Goal: Task Accomplishment & Management: Use online tool/utility

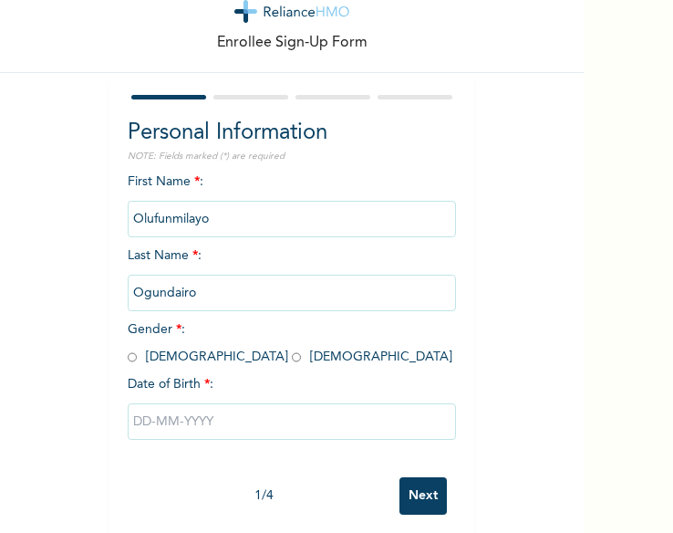
scroll to position [57, 0]
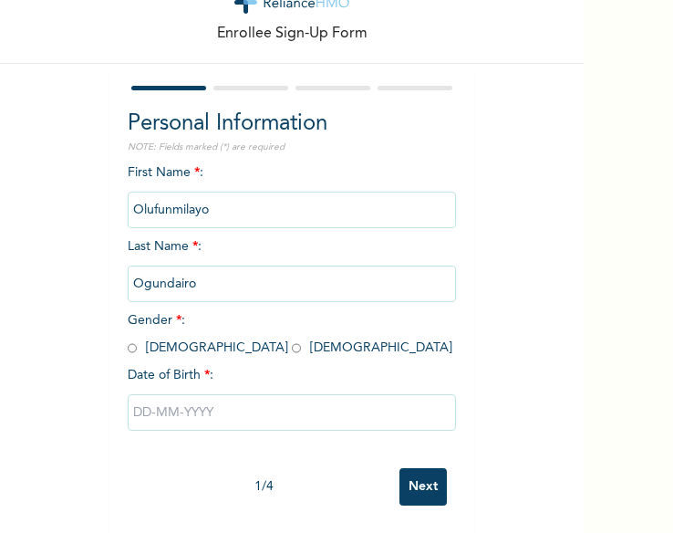
click at [146, 207] on input "Olufunmilayo" at bounding box center [292, 210] width 328 height 36
click at [145, 207] on input "Olufunmilayo" at bounding box center [292, 210] width 328 height 36
click at [228, 290] on input "Ogundairo" at bounding box center [292, 283] width 328 height 36
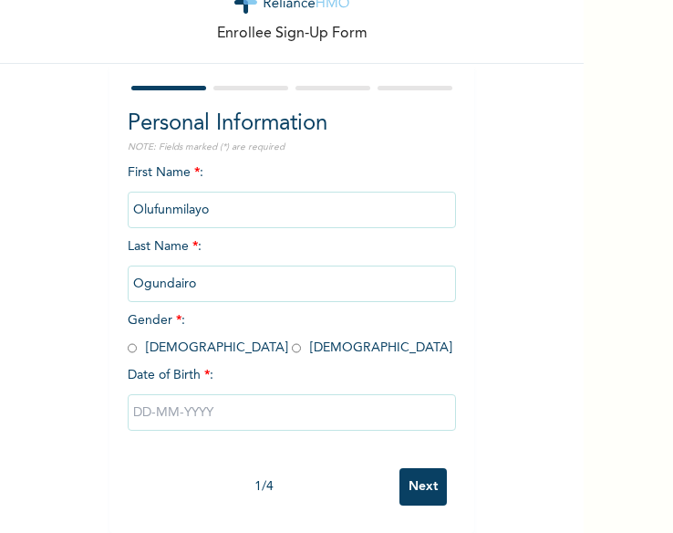
click at [292, 348] on input "radio" at bounding box center [296, 347] width 9 height 17
radio input "true"
click at [234, 424] on input "text" at bounding box center [292, 412] width 328 height 36
select select "8"
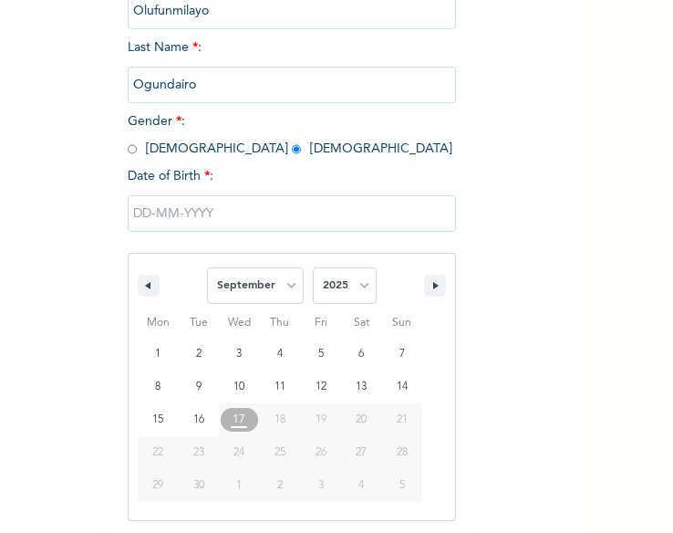
scroll to position [257, 0]
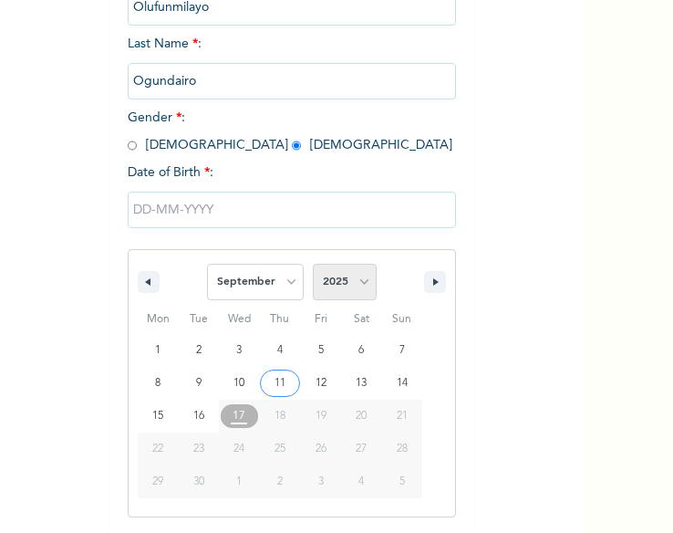
click at [369, 280] on select "2025 2024 2023 2022 2021 2020 2019 2018 2017 2016 2015 2014 2013 2012 2011 2010…" at bounding box center [345, 282] width 64 height 36
select select "2002"
click at [313, 265] on select "2025 2024 2023 2022 2021 2020 2019 2018 2017 2016 2015 2014 2013 2012 2011 2010…" at bounding box center [345, 282] width 64 height 36
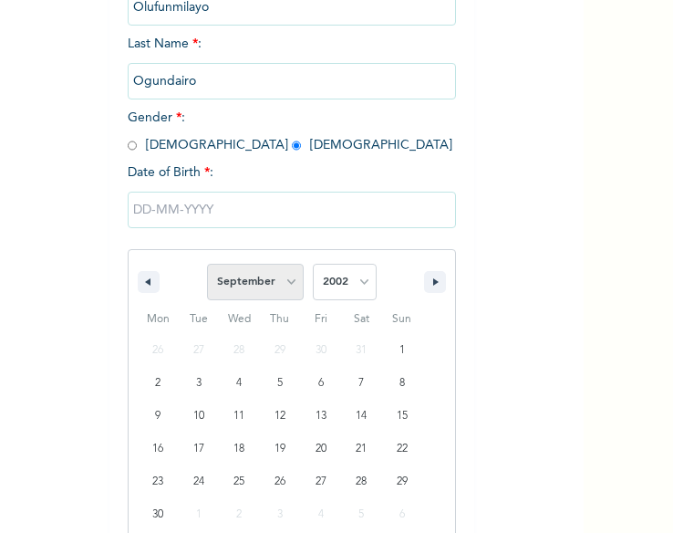
click at [277, 292] on select "January February March April May June July August September October November De…" at bounding box center [255, 282] width 97 height 36
select select "3"
click at [207, 265] on select "January February March April May June July August September October November De…" at bounding box center [255, 282] width 97 height 36
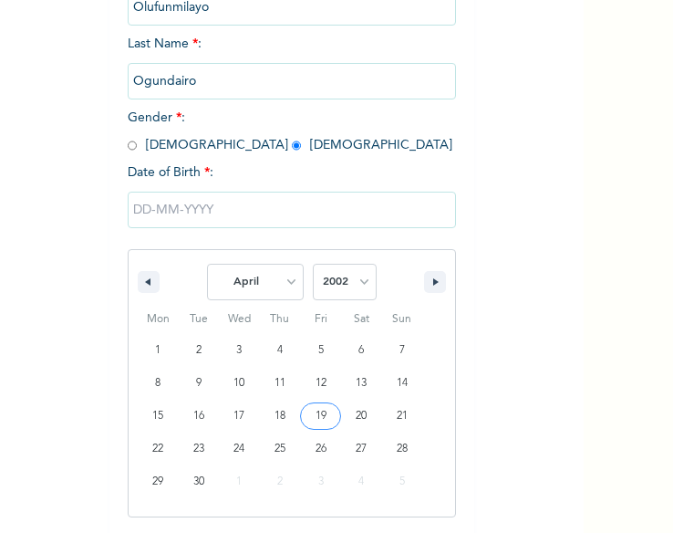
type input "04/19/2002"
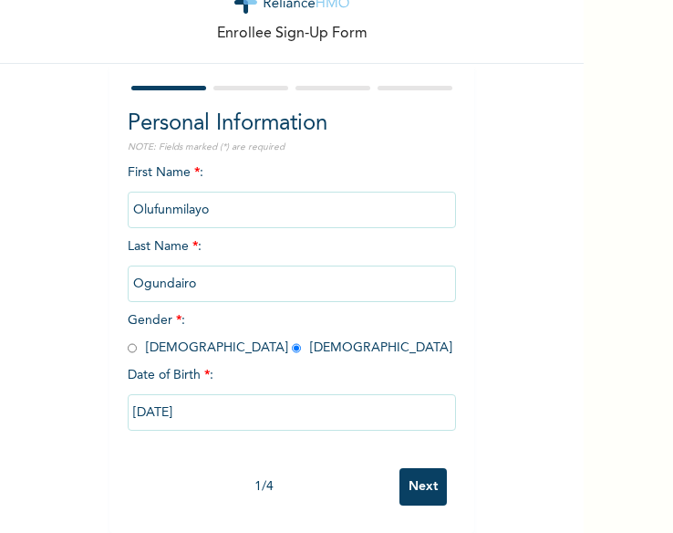
click at [432, 470] on input "Next" at bounding box center [423, 486] width 47 height 37
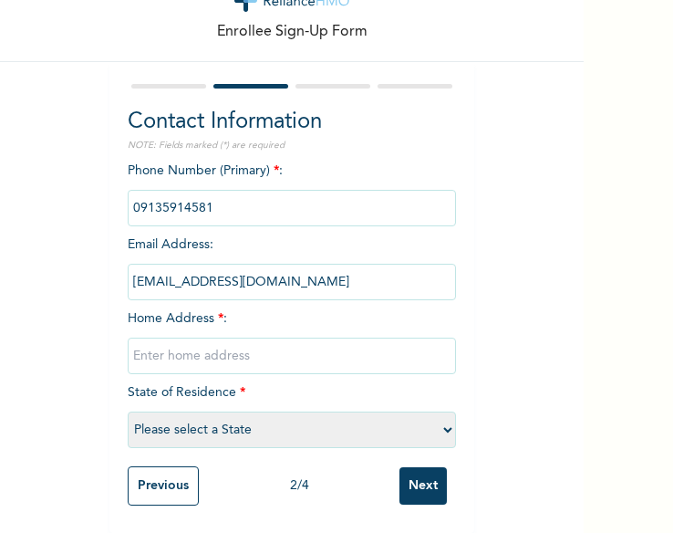
click at [209, 350] on input "text" at bounding box center [292, 356] width 328 height 36
type input "2,george street somolu"
click at [256, 411] on select "Please select a State Abia Abuja (FCT) Adamawa Akwa Ibom Anambra Bauchi Bayelsa…" at bounding box center [292, 429] width 328 height 36
select select "25"
click at [284, 411] on select "Please select a State Abia Abuja (FCT) Adamawa Akwa Ibom Anambra Bauchi Bayelsa…" at bounding box center [292, 429] width 328 height 36
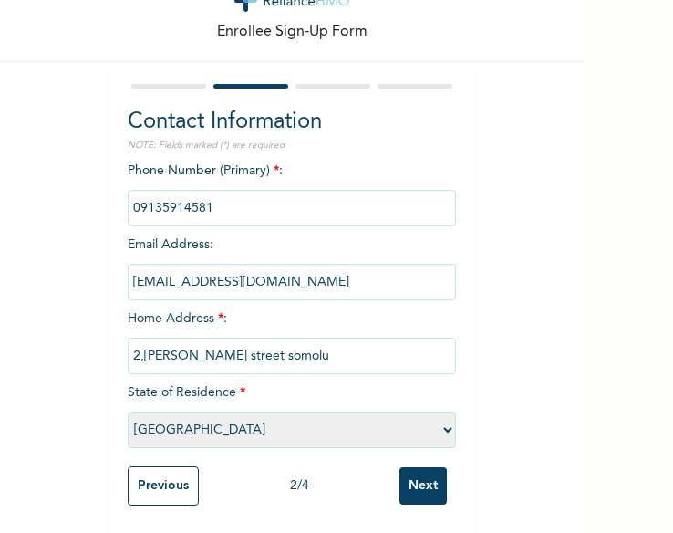
click at [416, 467] on input "Next" at bounding box center [423, 485] width 47 height 37
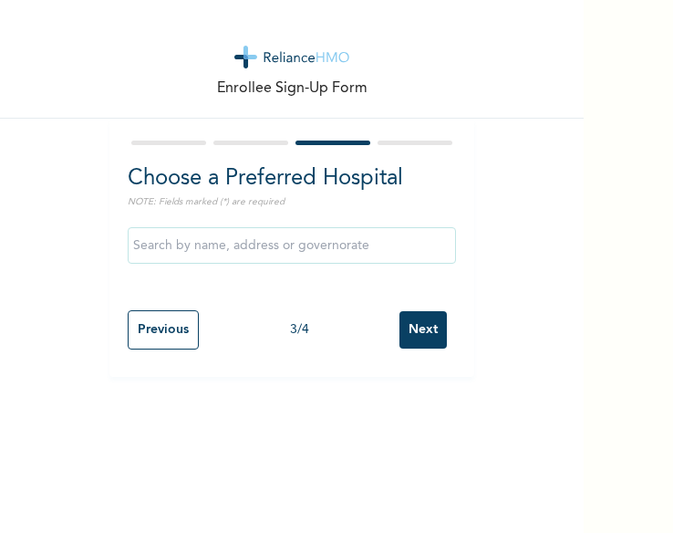
scroll to position [0, 0]
click at [276, 254] on input "text" at bounding box center [292, 245] width 328 height 36
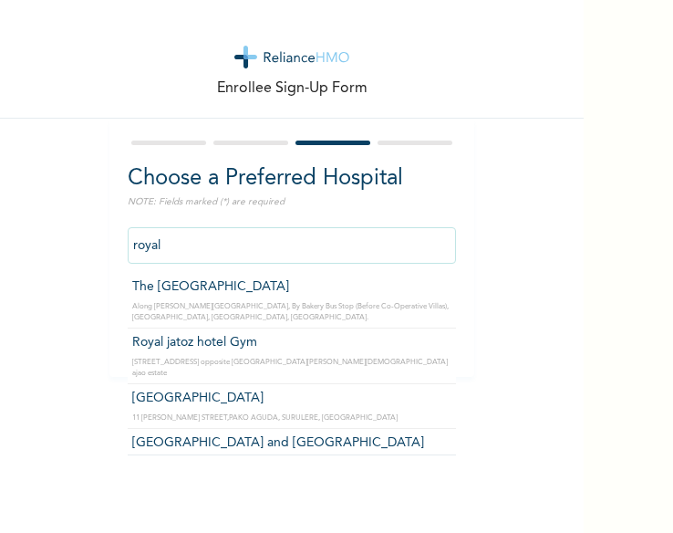
type input "[GEOGRAPHIC_DATA] and [GEOGRAPHIC_DATA]"
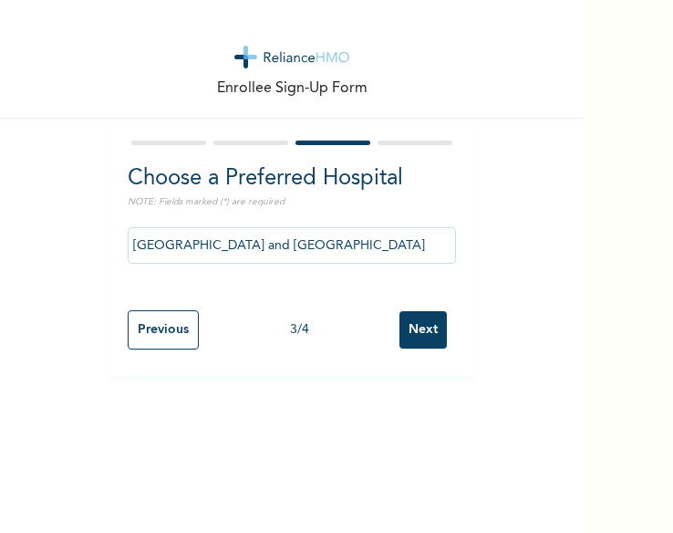
click at [431, 322] on input "Next" at bounding box center [423, 329] width 47 height 37
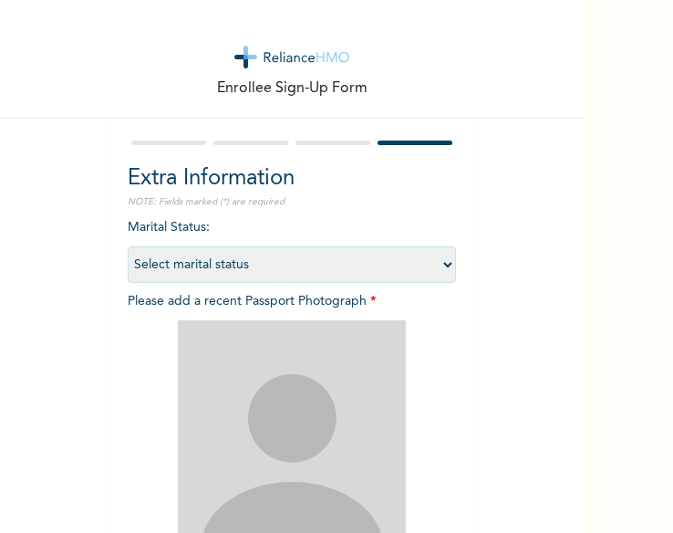
click at [347, 271] on select "Select marital status Single Married Divorced Widow/Widower" at bounding box center [292, 264] width 328 height 36
select select "1"
click at [128, 246] on select "Select marital status Single Married Divorced Widow/Widower" at bounding box center [292, 264] width 328 height 36
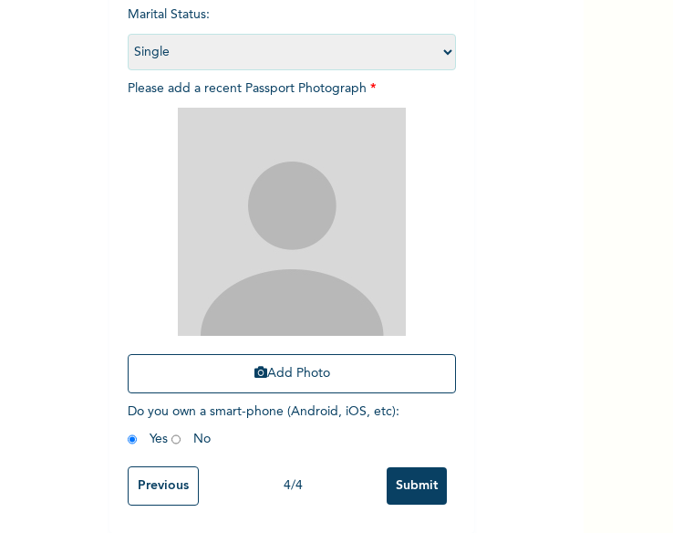
scroll to position [228, 0]
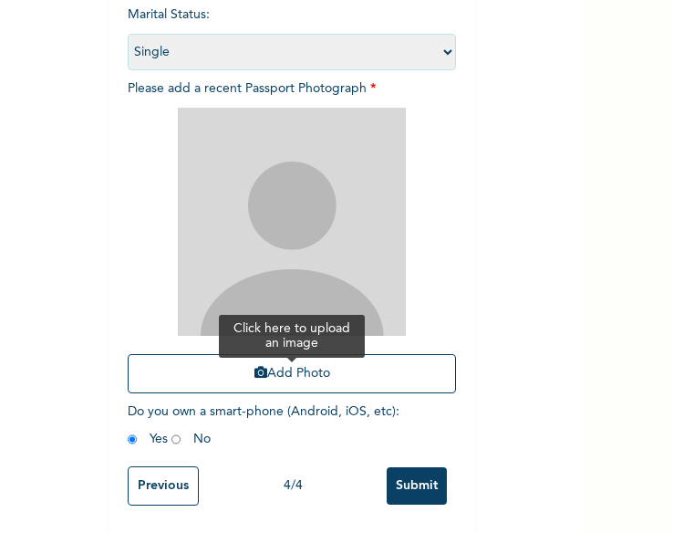
click at [287, 364] on button "Add Photo" at bounding box center [292, 373] width 328 height 39
click at [345, 354] on button "Add Photo" at bounding box center [292, 373] width 328 height 39
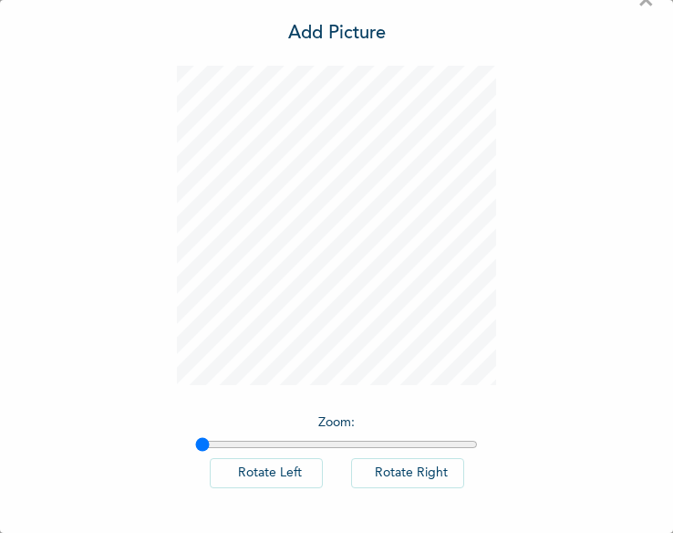
scroll to position [103, 0]
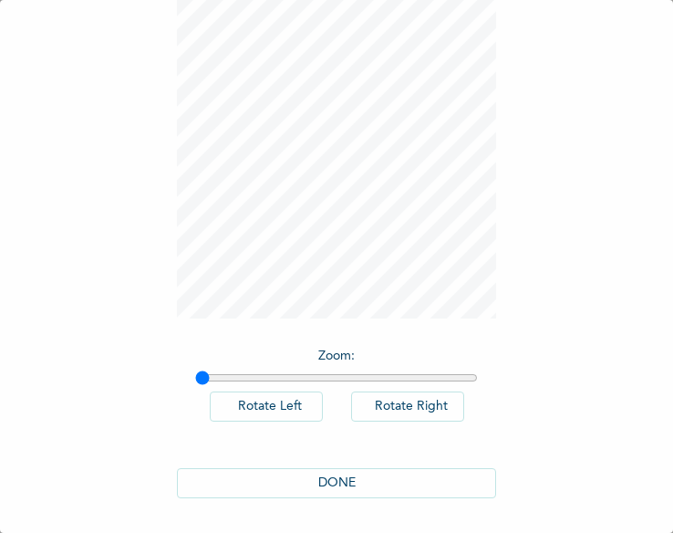
click at [358, 488] on button "DONE" at bounding box center [336, 483] width 319 height 30
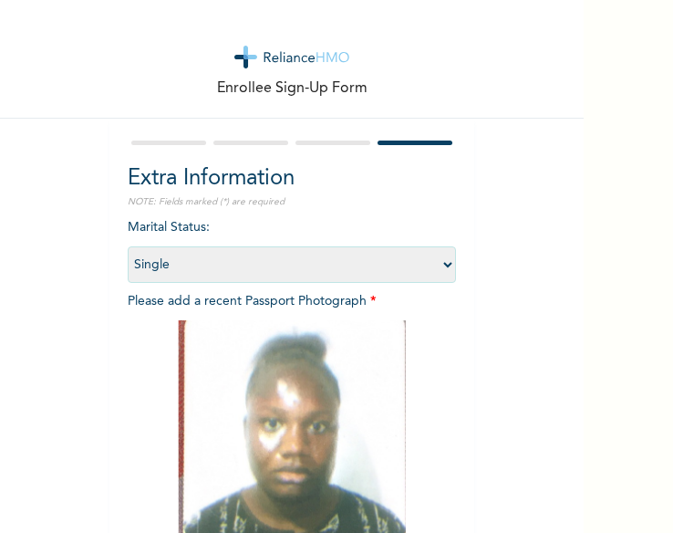
scroll to position [227, 0]
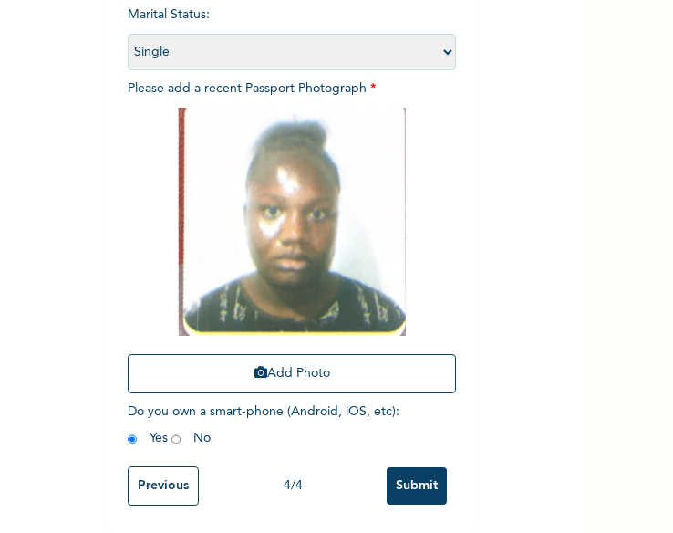
click at [408, 467] on input "Submit" at bounding box center [417, 485] width 60 height 37
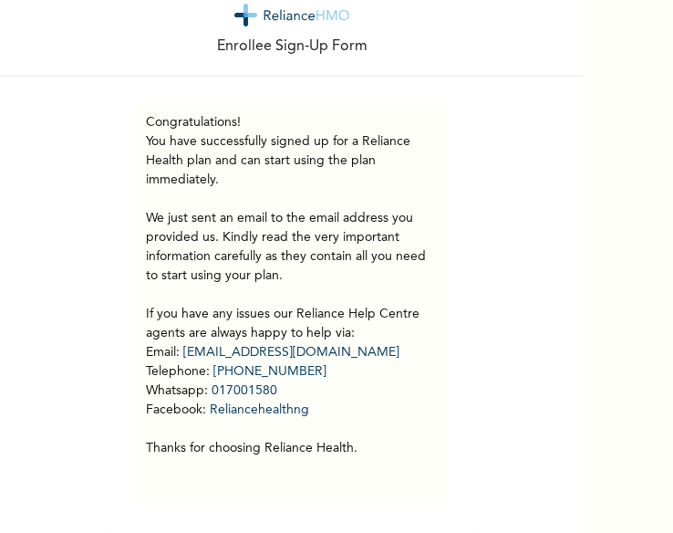
scroll to position [0, 0]
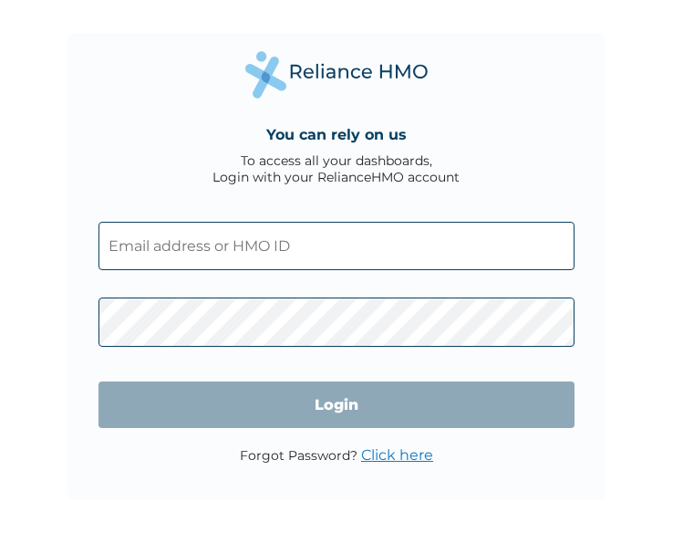
click at [172, 257] on input "text" at bounding box center [337, 246] width 477 height 48
paste input "CAB/10073/A"
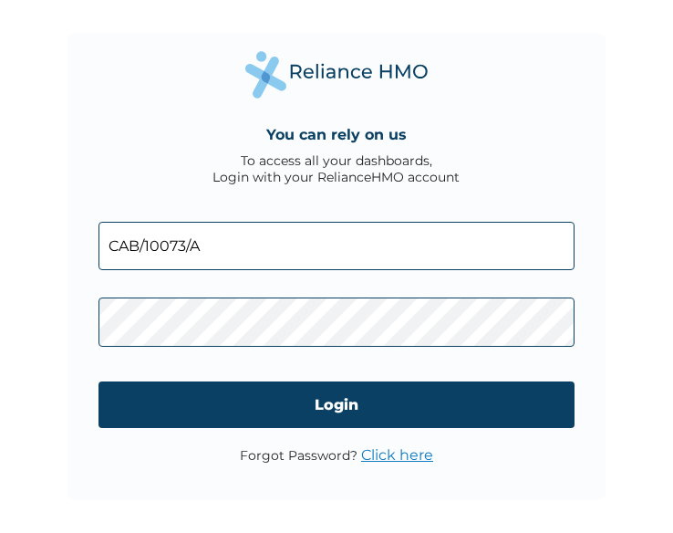
type input "CAB/10073/A"
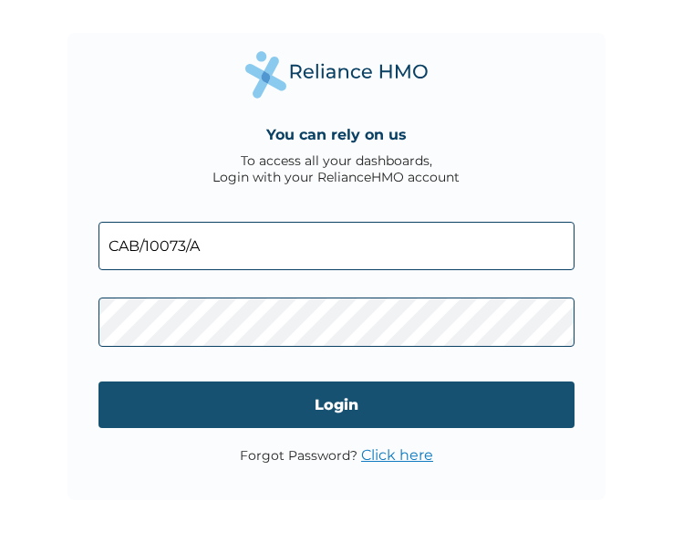
click at [407, 399] on input "Login" at bounding box center [337, 404] width 477 height 47
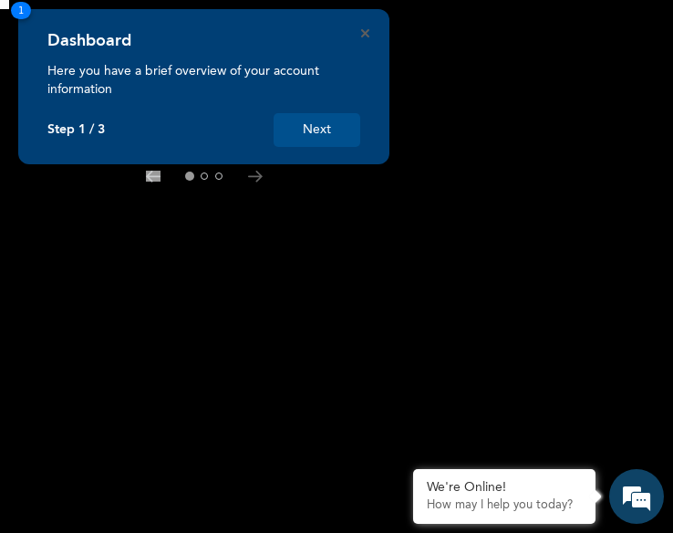
click at [303, 131] on button "Next" at bounding box center [317, 130] width 87 height 34
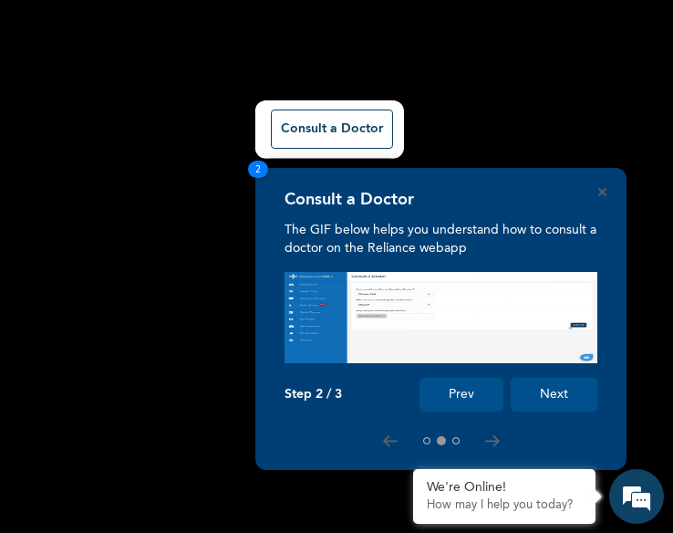
click at [544, 390] on button "Next" at bounding box center [554, 395] width 87 height 34
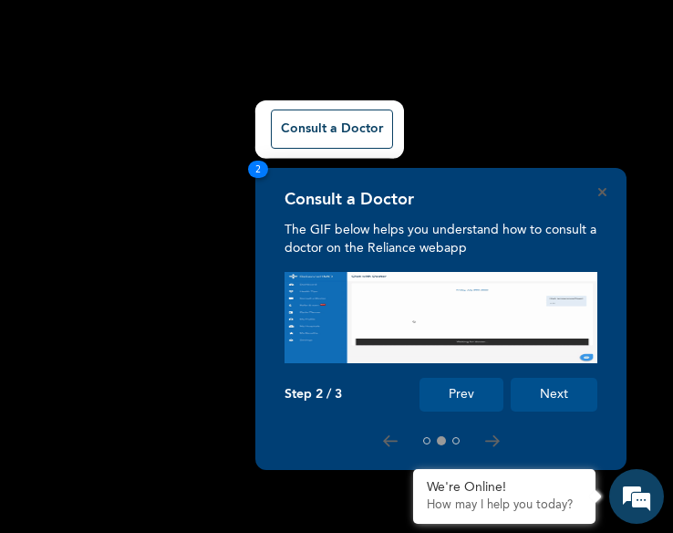
scroll to position [407, 0]
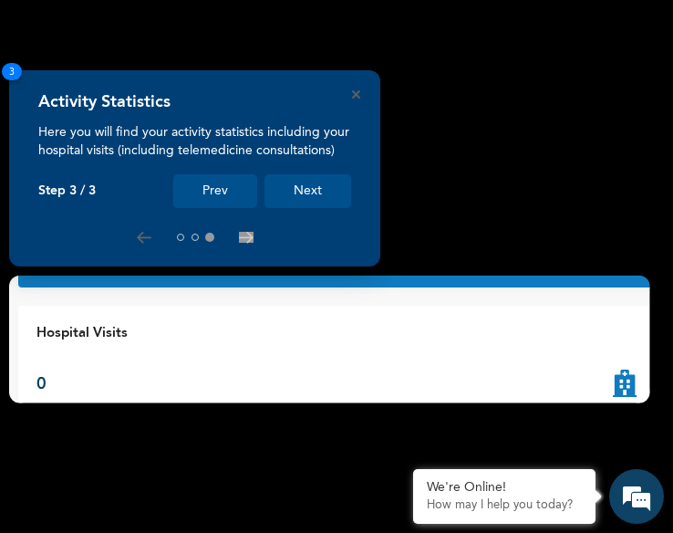
click at [305, 183] on button "Next" at bounding box center [308, 191] width 87 height 34
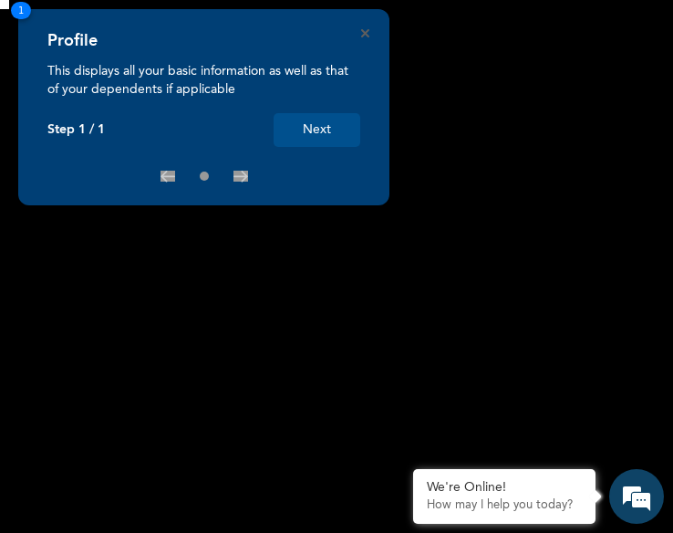
click at [313, 128] on button "Next" at bounding box center [317, 130] width 87 height 34
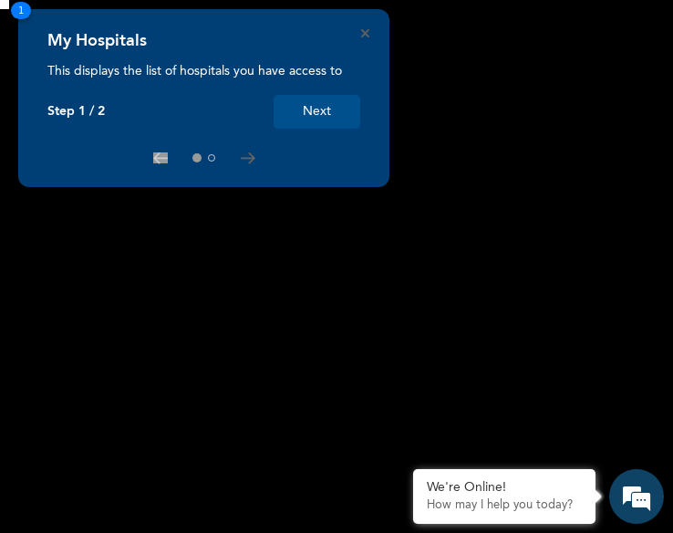
click at [323, 101] on button "Next" at bounding box center [317, 112] width 87 height 34
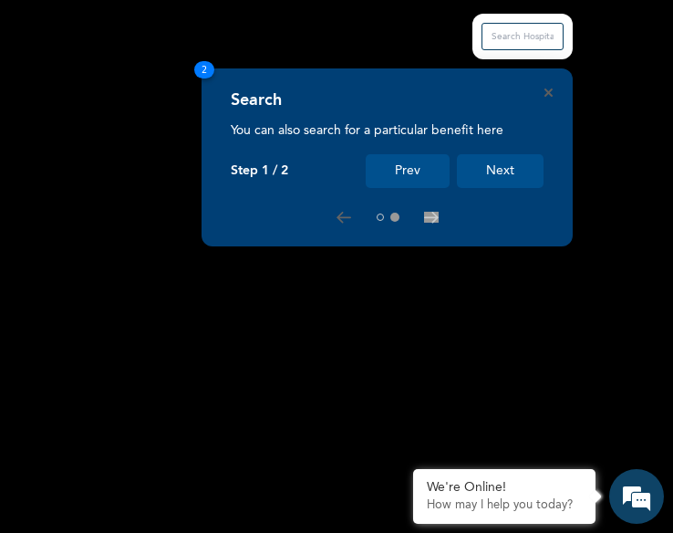
click at [512, 167] on button "Next" at bounding box center [500, 171] width 87 height 34
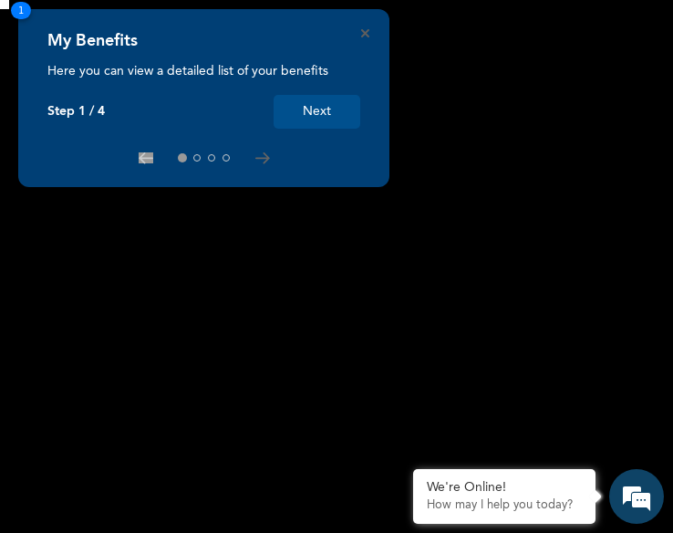
click at [327, 113] on button "Next" at bounding box center [317, 112] width 87 height 34
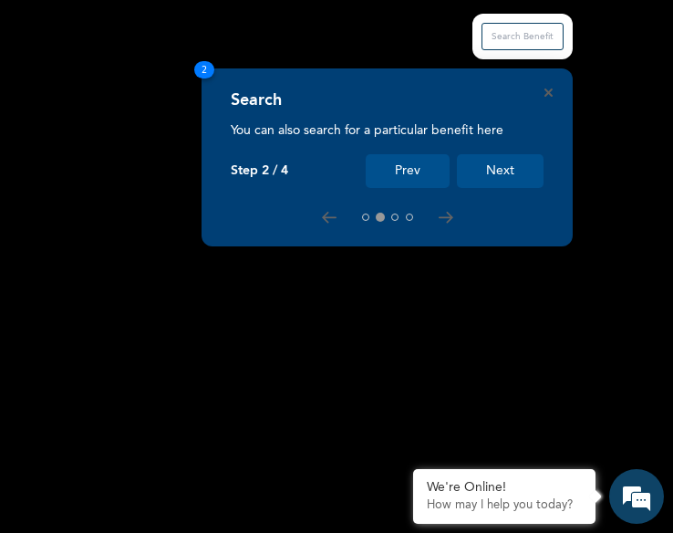
click at [521, 172] on button "Next" at bounding box center [500, 171] width 87 height 34
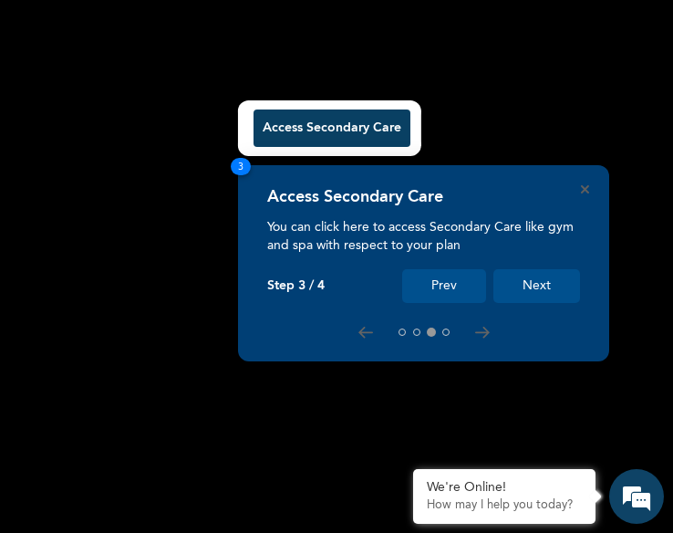
click at [536, 293] on button "Next" at bounding box center [537, 286] width 87 height 34
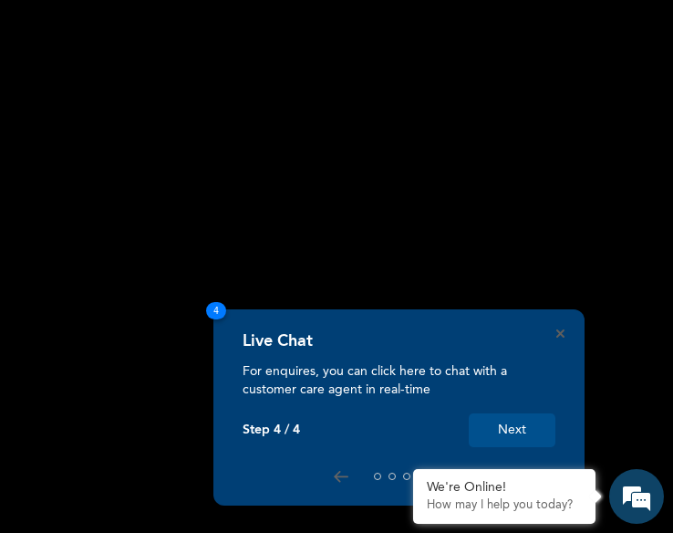
click at [496, 421] on button "Next" at bounding box center [512, 430] width 87 height 34
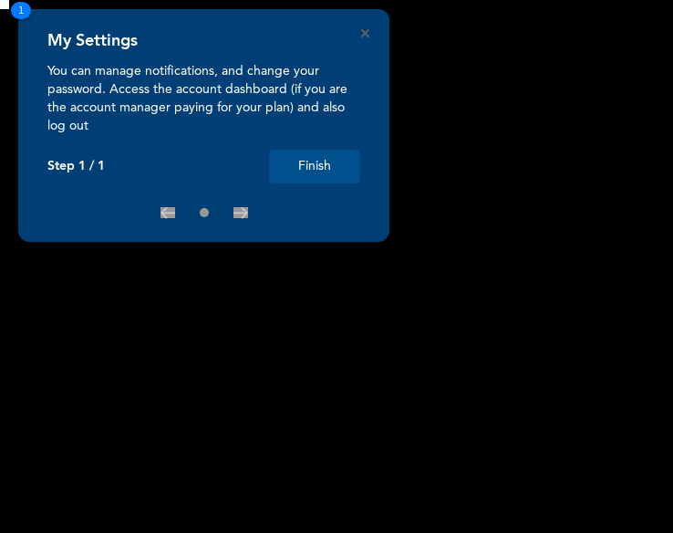
click at [334, 169] on button "Finish" at bounding box center [314, 167] width 91 height 34
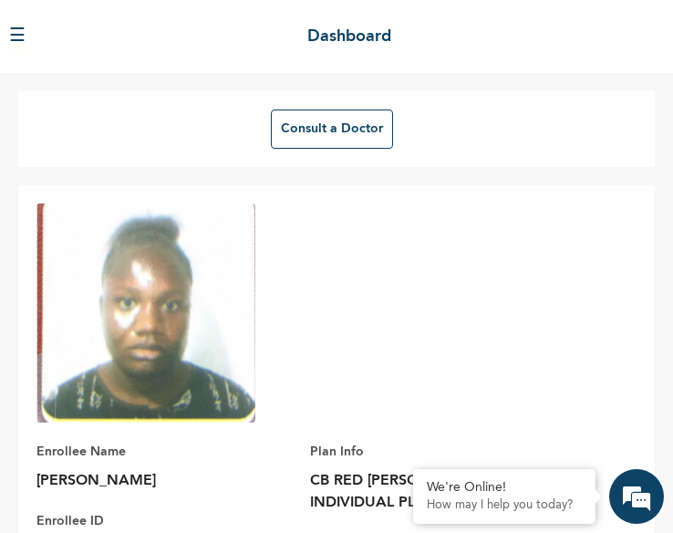
click at [24, 27] on button "☰" at bounding box center [17, 36] width 16 height 27
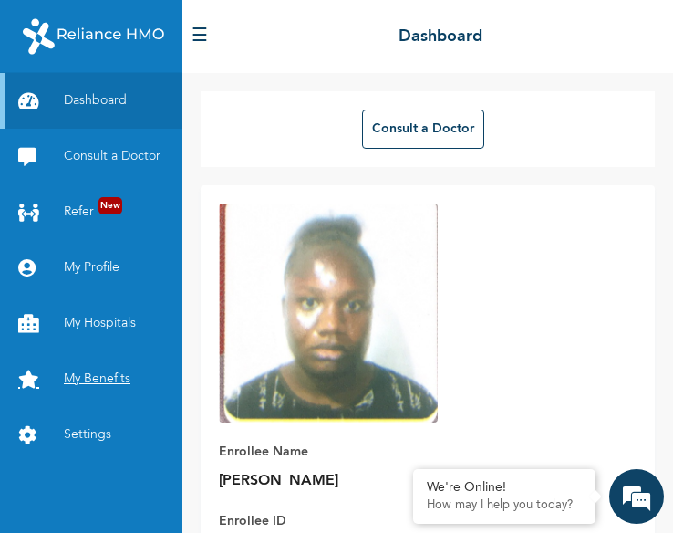
click at [93, 386] on link "My Benefits" at bounding box center [91, 379] width 182 height 56
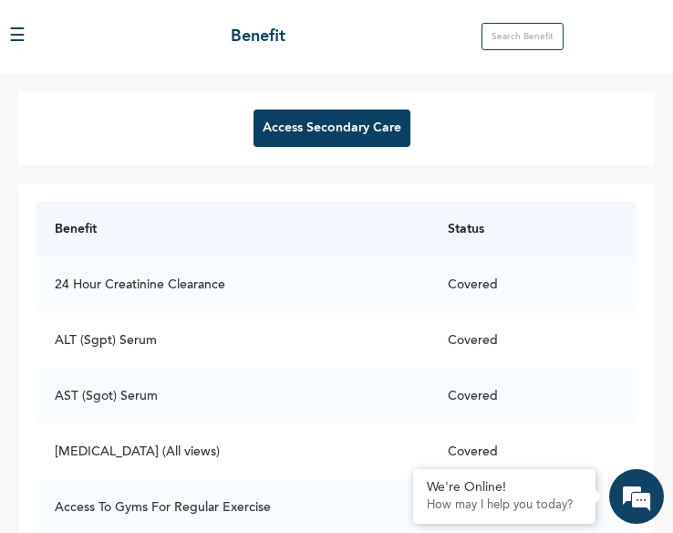
click at [535, 36] on input "text" at bounding box center [523, 36] width 82 height 27
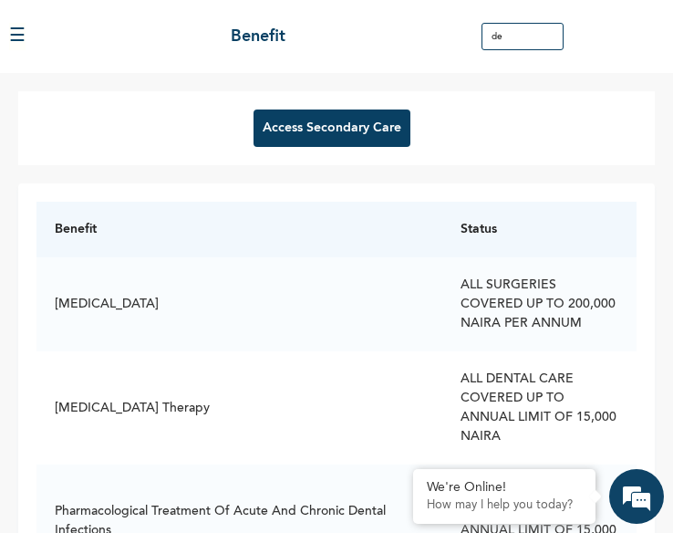
type input "d"
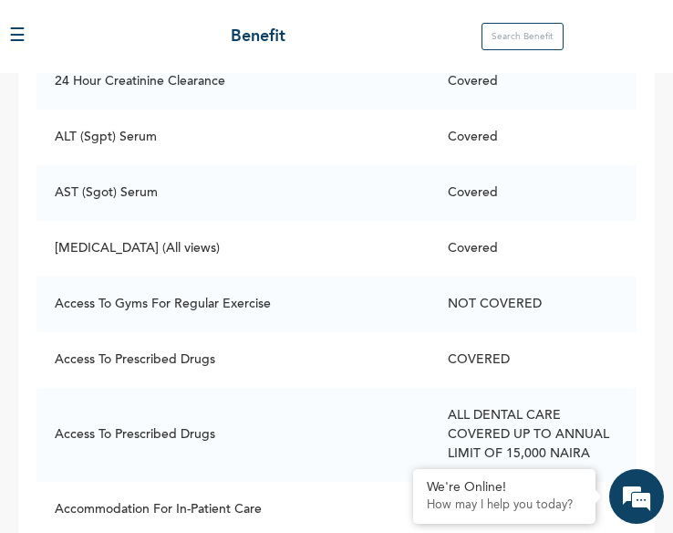
scroll to position [234, 0]
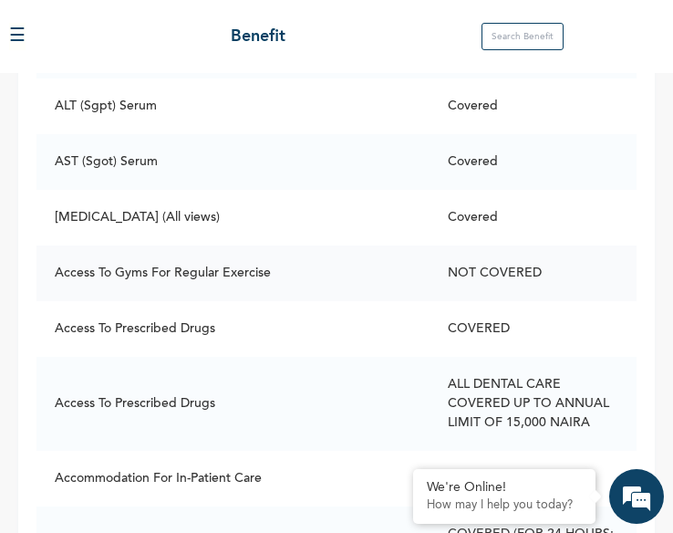
click at [176, 271] on td "Access To Gyms For Regular Exercise" at bounding box center [232, 273] width 393 height 56
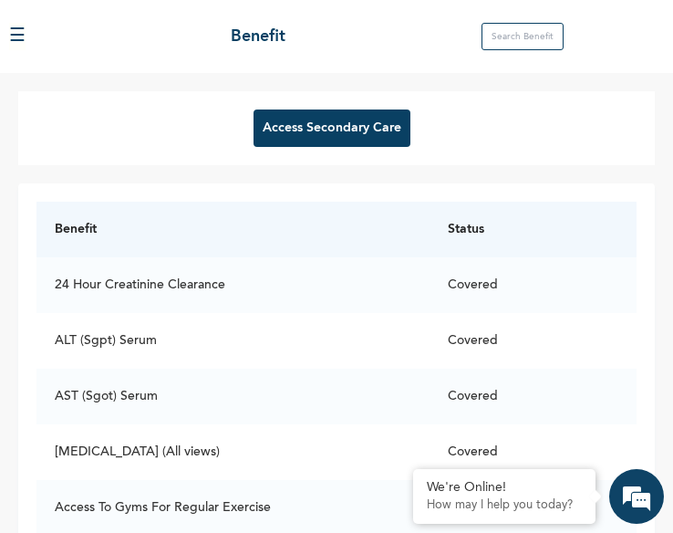
click at [16, 36] on button "☰" at bounding box center [17, 36] width 16 height 27
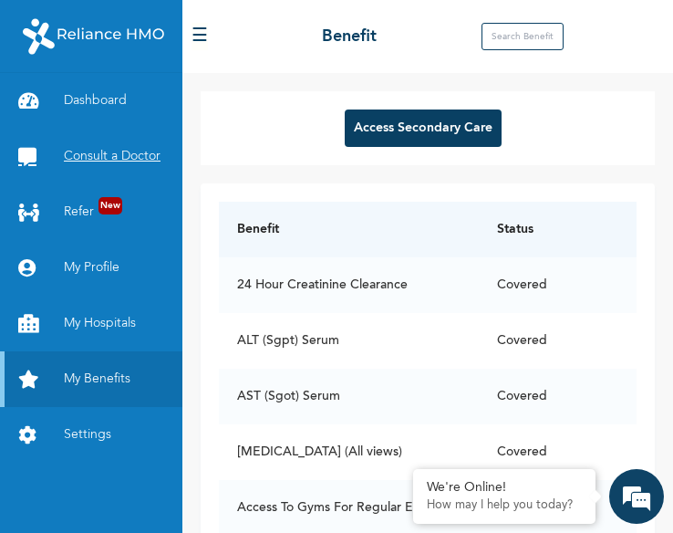
click at [106, 151] on link "Consult a Doctor" at bounding box center [91, 157] width 182 height 56
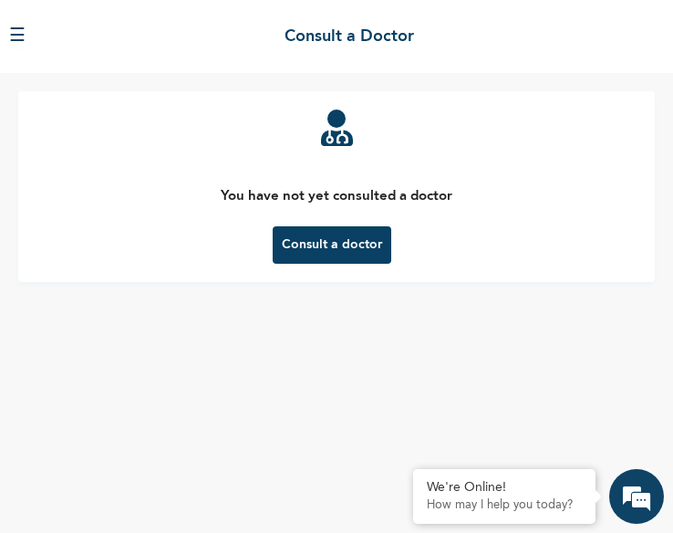
click at [360, 245] on button "Consult a doctor" at bounding box center [332, 244] width 119 height 37
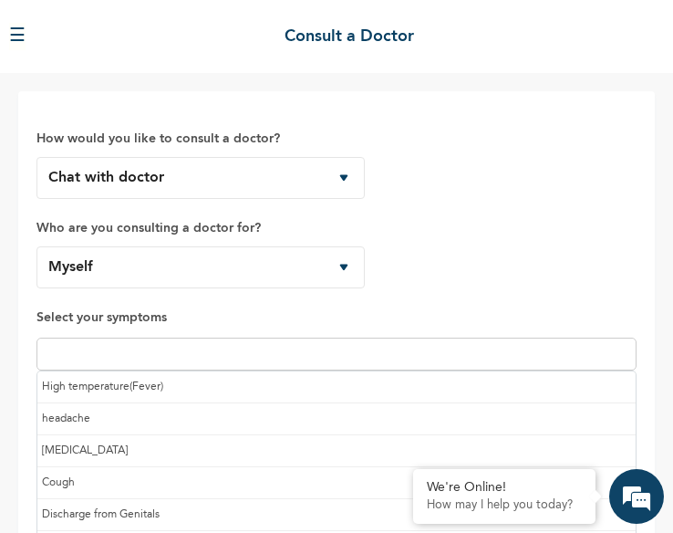
click at [297, 351] on input "text" at bounding box center [336, 354] width 589 height 22
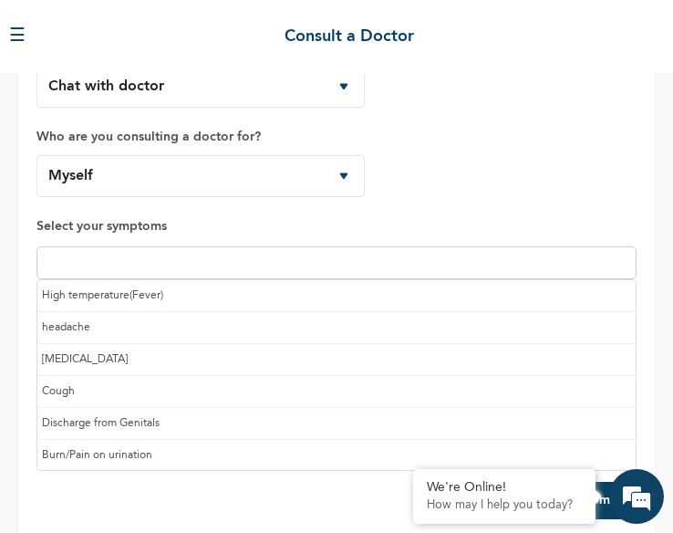
scroll to position [111, 0]
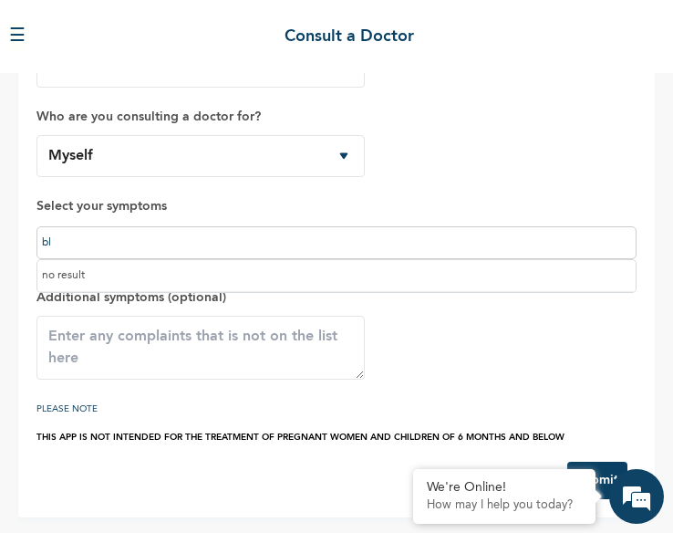
type input "b"
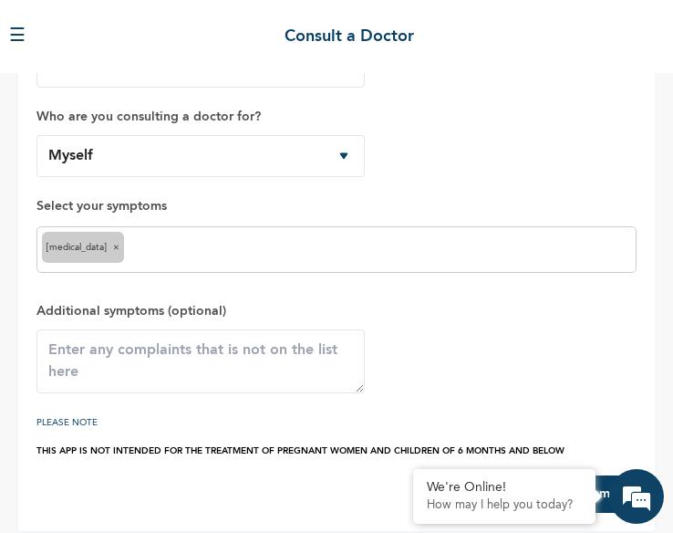
scroll to position [125, 0]
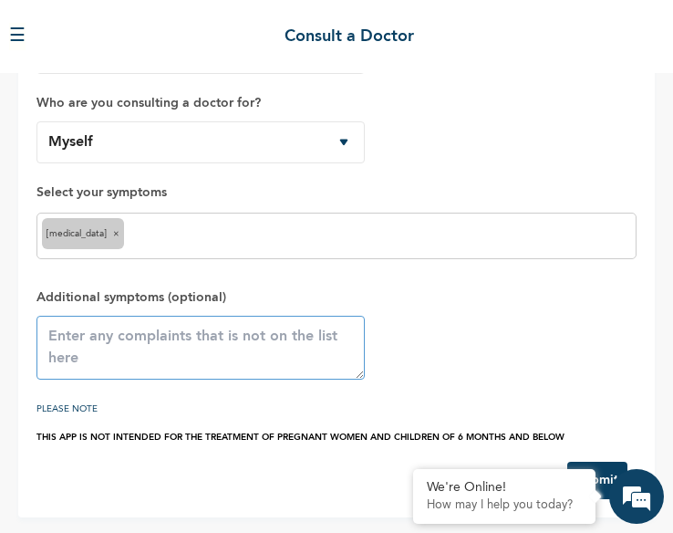
click at [232, 345] on textarea at bounding box center [200, 348] width 328 height 64
type textarea "bloating"
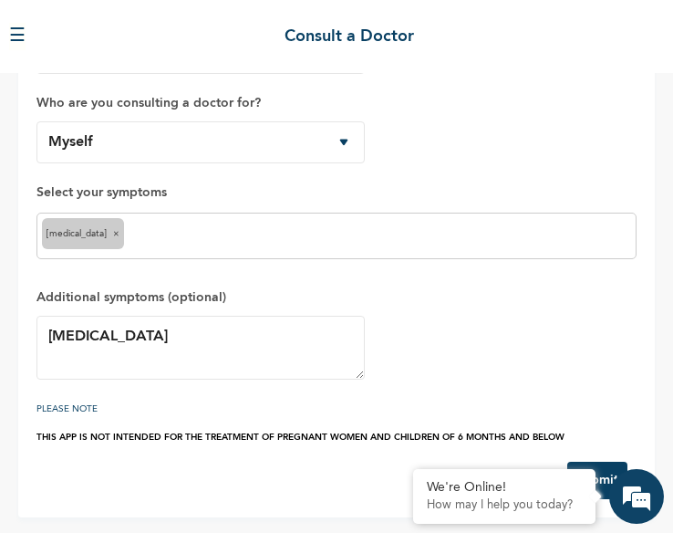
click at [608, 472] on button "Submit" at bounding box center [597, 480] width 60 height 37
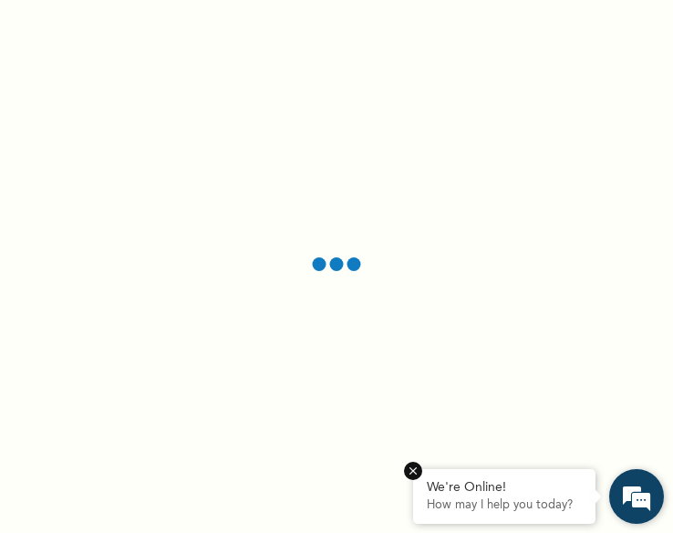
click at [416, 472] on em at bounding box center [413, 471] width 18 height 18
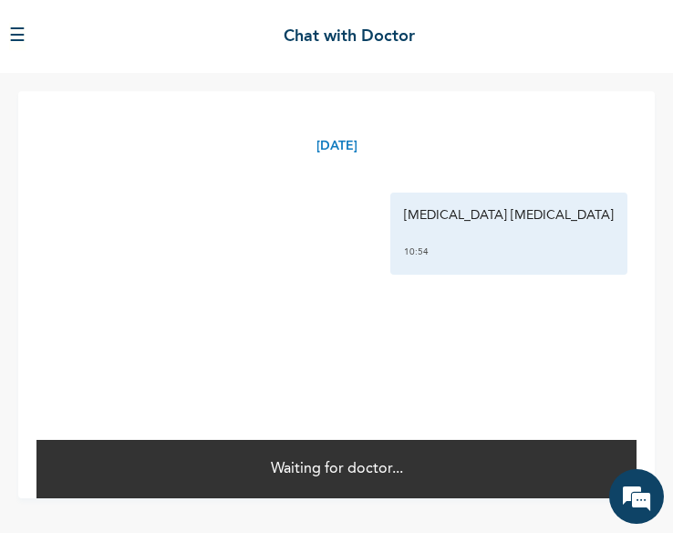
click at [24, 40] on button "☰" at bounding box center [17, 36] width 16 height 27
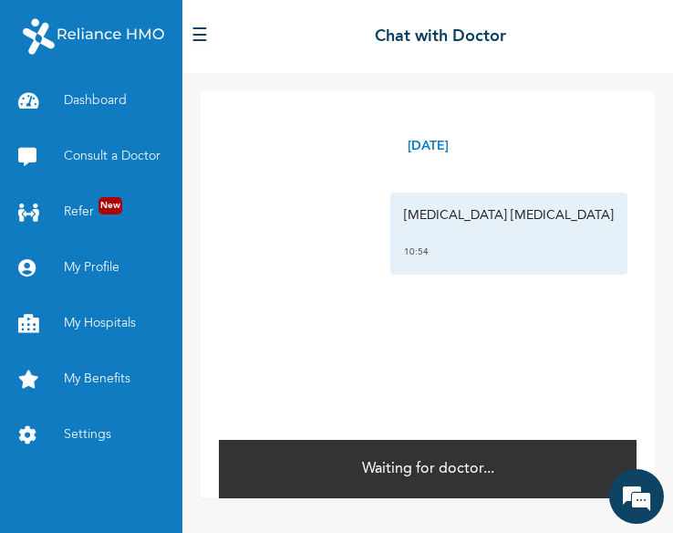
click at [301, 41] on div "☰ Chat with Doctor" at bounding box center [427, 36] width 491 height 73
click at [102, 315] on link "My Hospitals" at bounding box center [91, 324] width 182 height 56
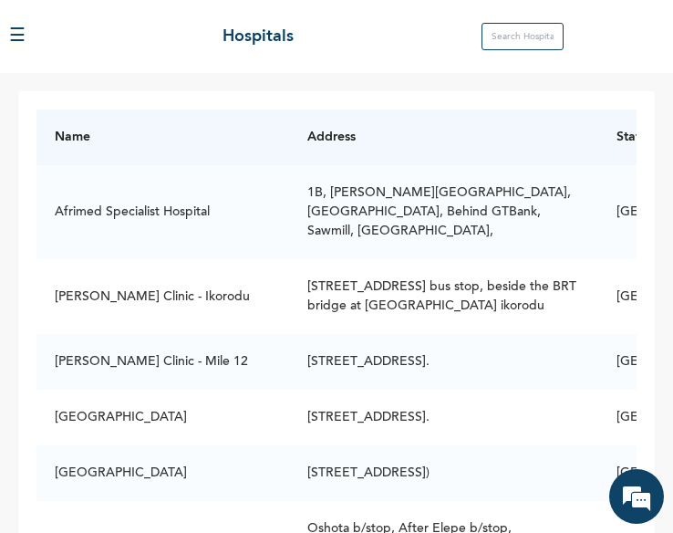
click at [22, 30] on button "☰" at bounding box center [17, 36] width 16 height 27
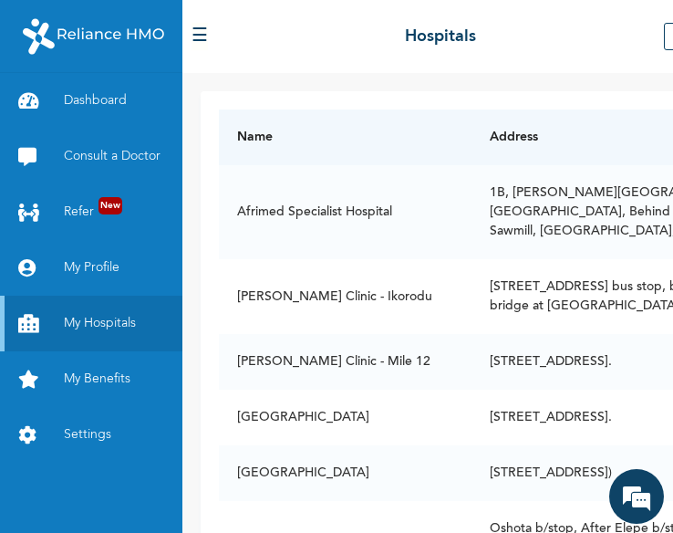
click at [322, 82] on div "Name Address State Afrimed Specialist Hospital 1B, Williams Street, Off Diya st…" at bounding box center [518, 303] width 673 height 460
click at [94, 158] on link "Consult a Doctor" at bounding box center [91, 157] width 182 height 56
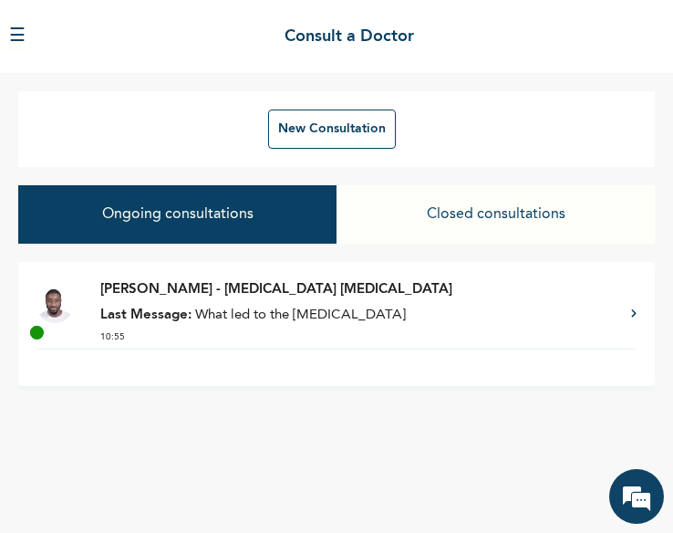
click at [250, 306] on p "Last Message: What led to the heartburn" at bounding box center [356, 316] width 513 height 21
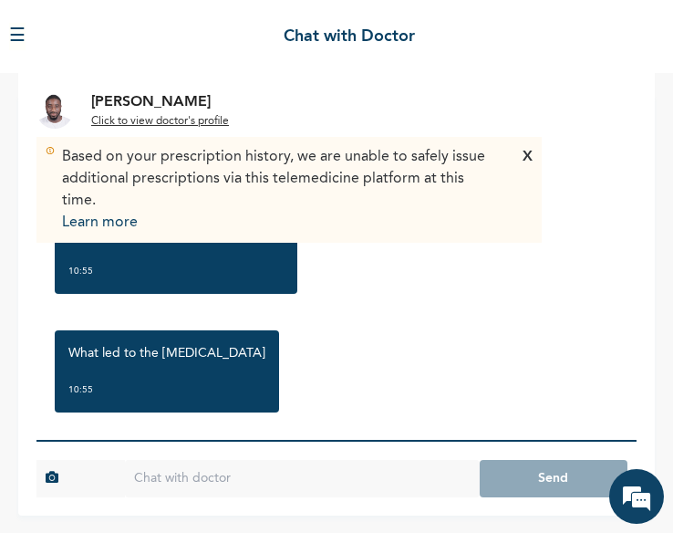
scroll to position [234, 0]
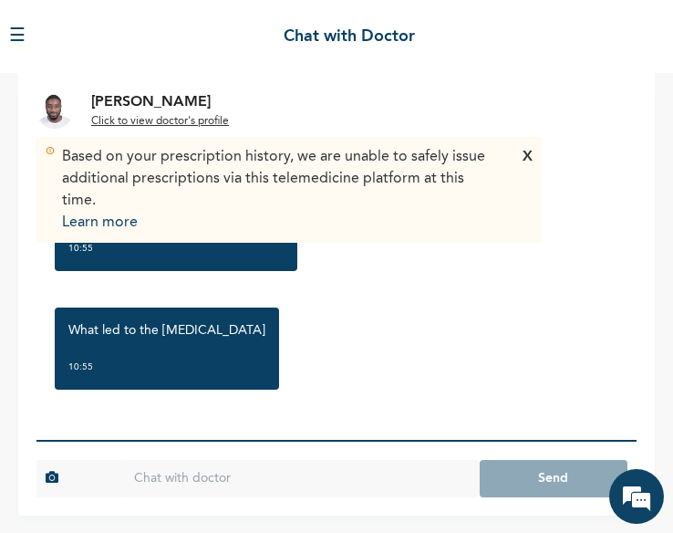
click at [208, 475] on input "text" at bounding box center [302, 478] width 355 height 37
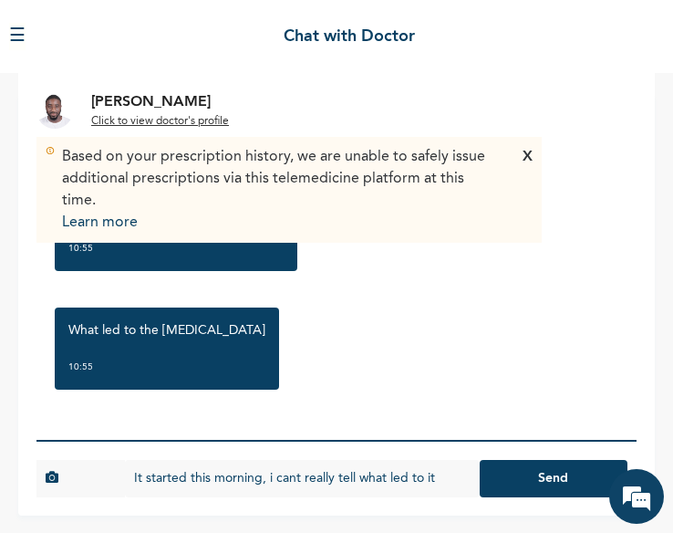
type input "It started this morning, i cant really tell what led to it"
click at [480, 460] on button "Send" at bounding box center [554, 478] width 148 height 37
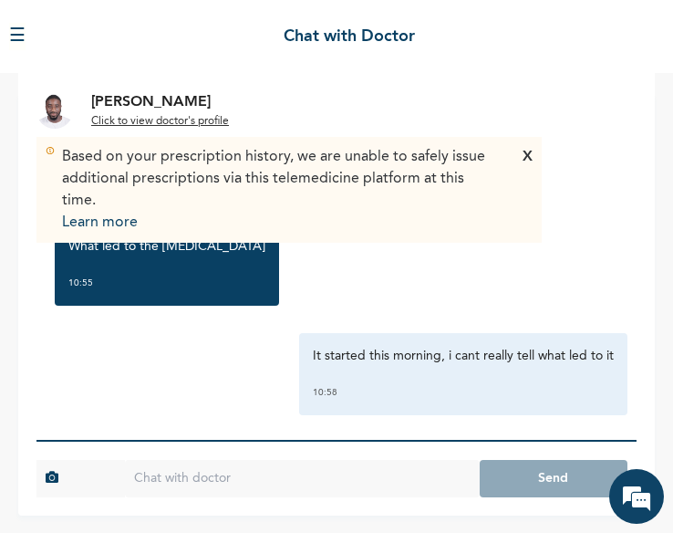
scroll to position [334, 0]
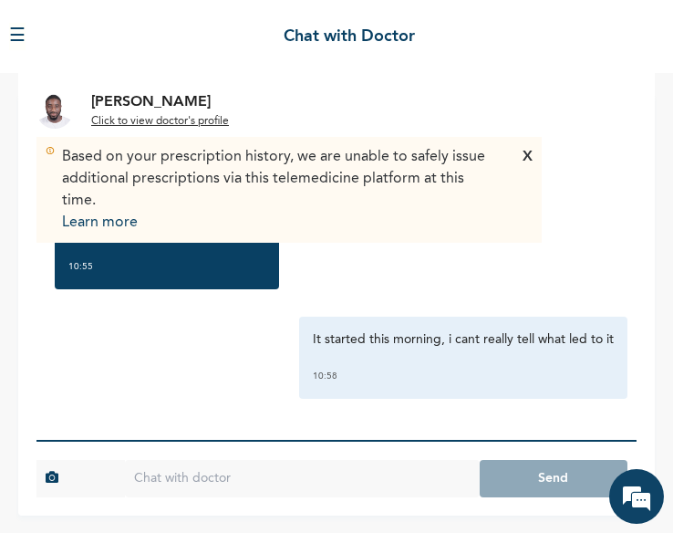
click at [526, 157] on div "X" at bounding box center [528, 190] width 10 height 88
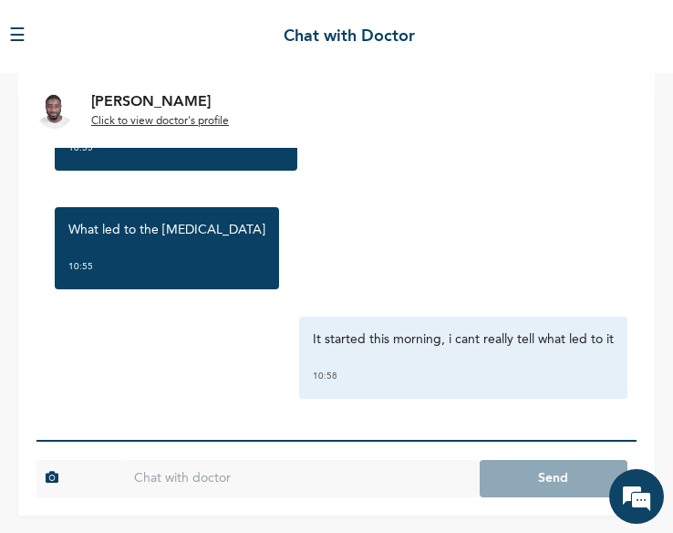
click at [261, 462] on input "text" at bounding box center [302, 478] width 355 height 37
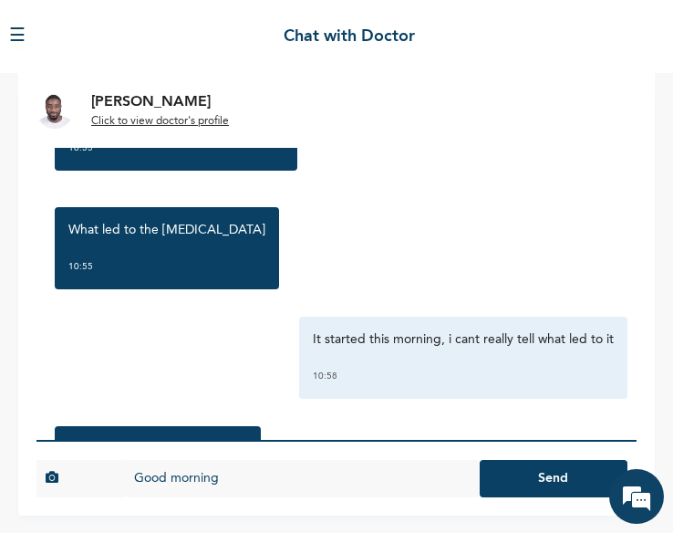
type input "Good morning"
click at [480, 460] on button "Send" at bounding box center [554, 478] width 148 height 37
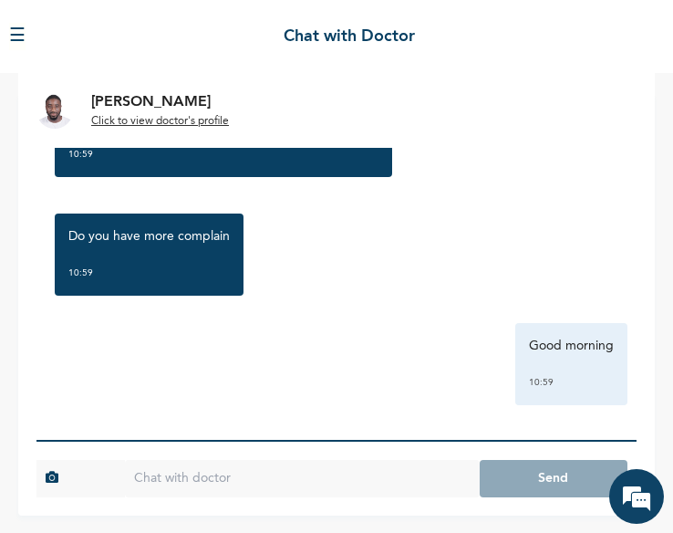
scroll to position [790, 0]
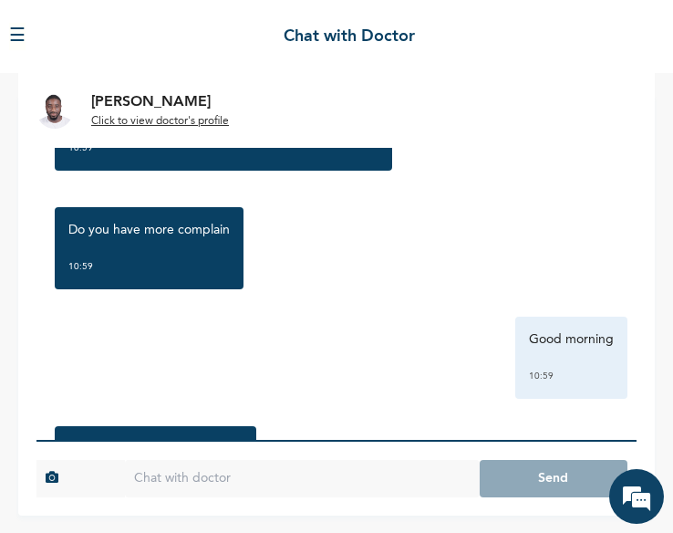
click at [258, 479] on input "text" at bounding box center [302, 478] width 355 height 37
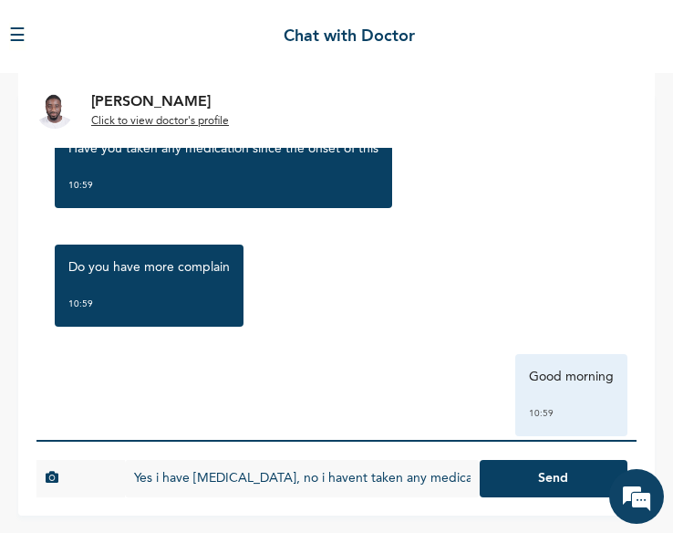
scroll to position [909, 0]
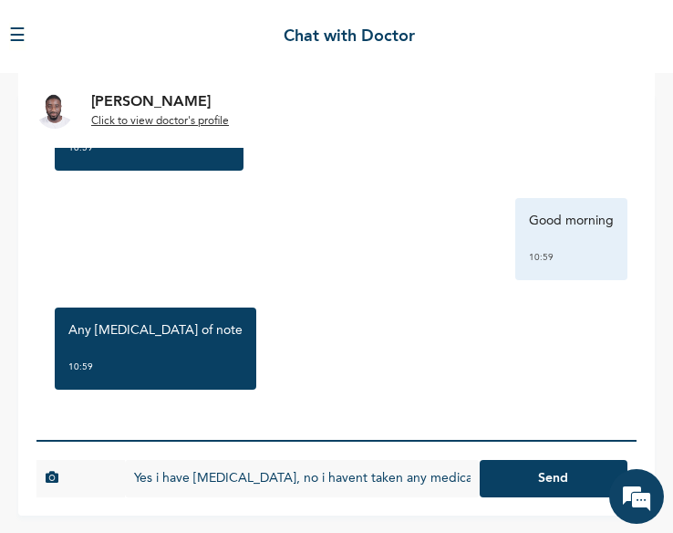
click at [425, 478] on input "Yes i have [MEDICAL_DATA], no i havent taken any medication" at bounding box center [302, 478] width 355 height 37
type input "Yes i have [MEDICAL_DATA], no i havent taken any medication"
click at [532, 476] on button "Send" at bounding box center [554, 478] width 148 height 37
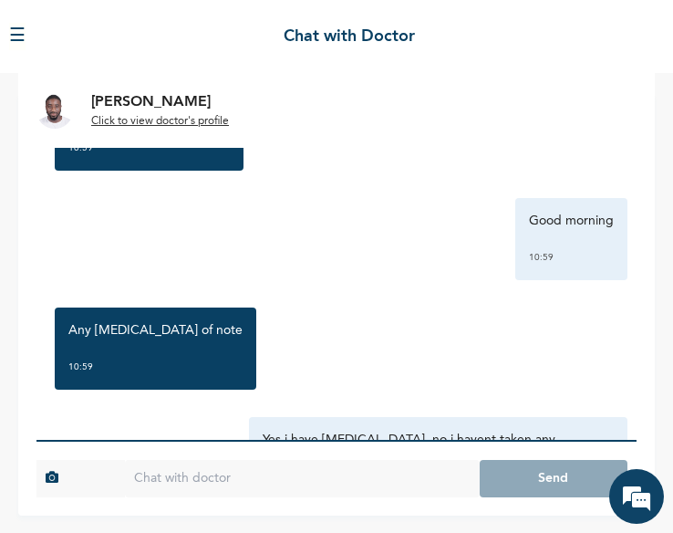
click at [124, 120] on u "Click to view doctor's profile" at bounding box center [160, 121] width 138 height 11
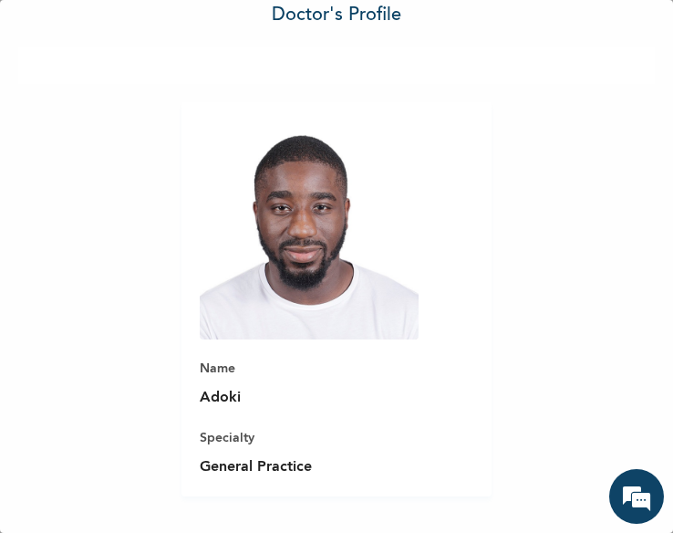
scroll to position [4, 0]
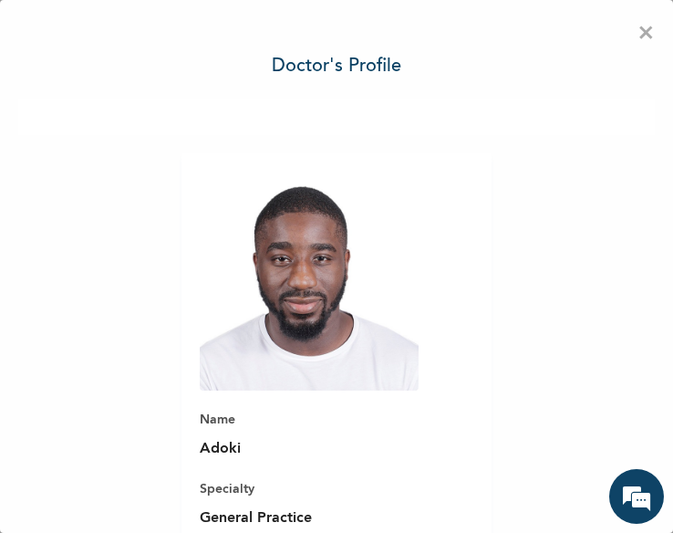
click at [611, 257] on div "× Doctor's profile Name Adoki Specialty General Practice" at bounding box center [336, 266] width 673 height 533
click at [638, 35] on span "×" at bounding box center [646, 34] width 17 height 38
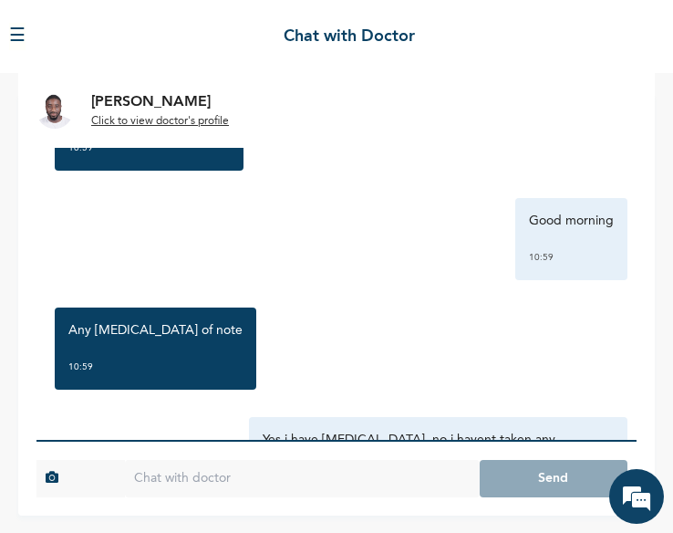
scroll to position [1009, 0]
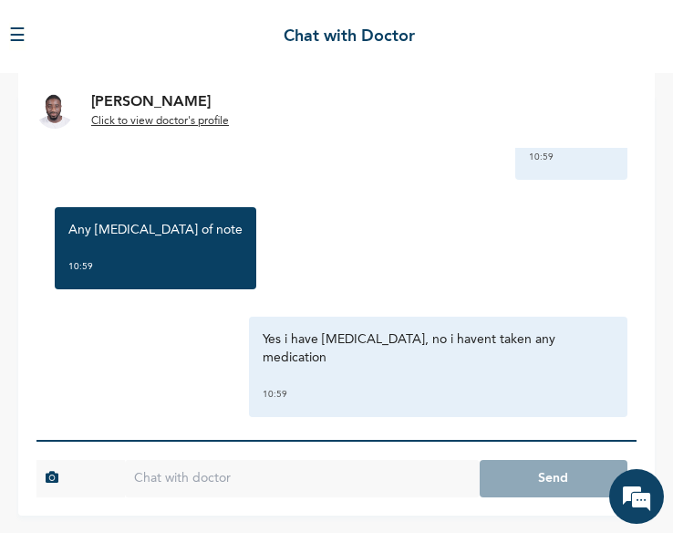
drag, startPoint x: 155, startPoint y: 250, endPoint x: 112, endPoint y: 253, distance: 43.0
click at [112, 253] on div "Any allergies of note 10:59" at bounding box center [156, 248] width 202 height 82
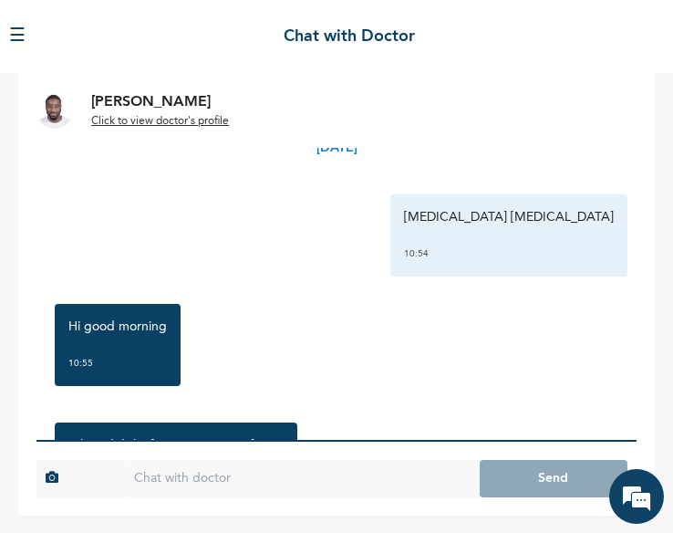
click at [303, 479] on input "text" at bounding box center [302, 478] width 355 height 37
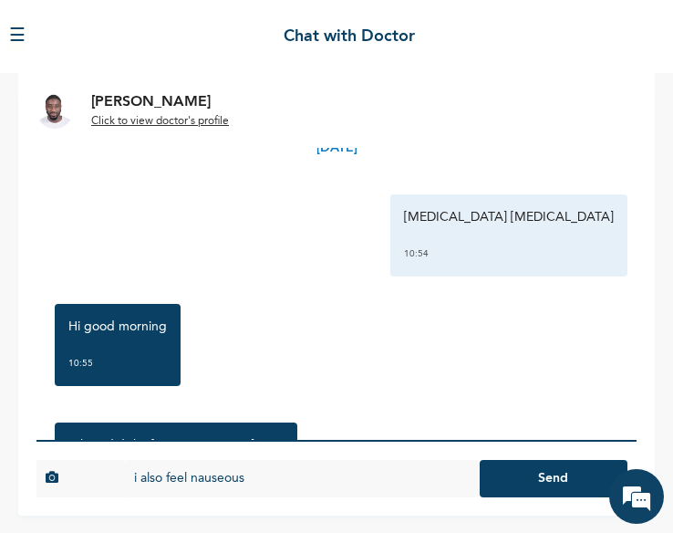
click at [221, 479] on input "i also feel nauseous" at bounding box center [302, 478] width 355 height 37
type input "i also feel nauseous"
click at [558, 472] on button "Send" at bounding box center [554, 478] width 148 height 37
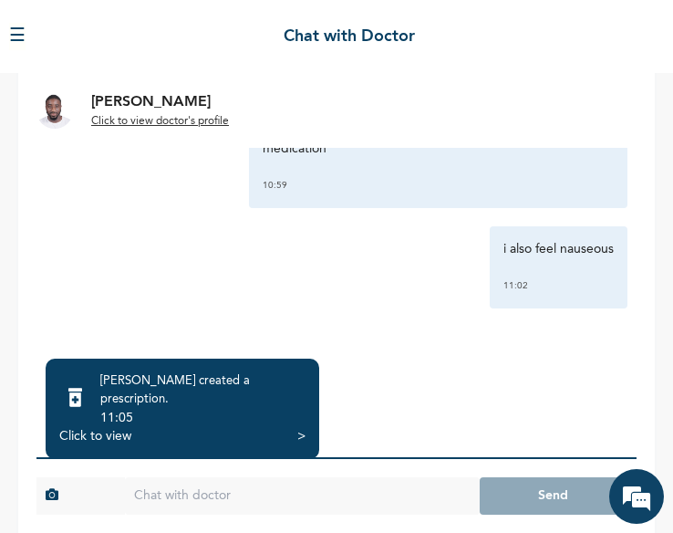
scroll to position [176, 0]
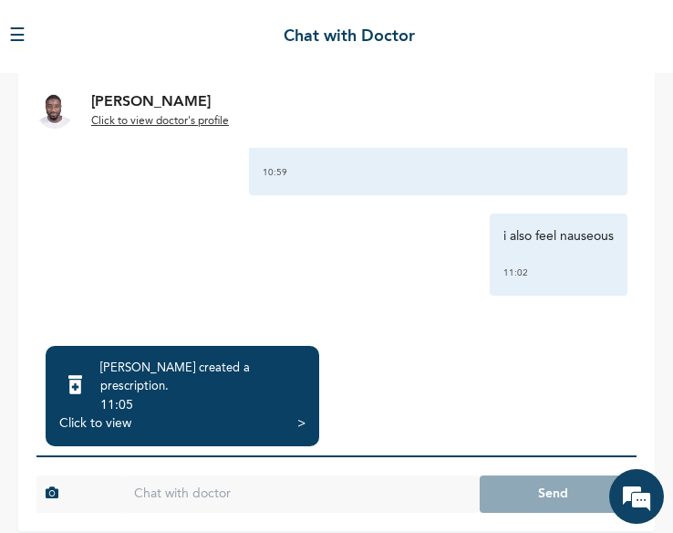
click at [188, 396] on div "11:05" at bounding box center [202, 405] width 205 height 18
click at [300, 414] on div ">" at bounding box center [301, 423] width 8 height 18
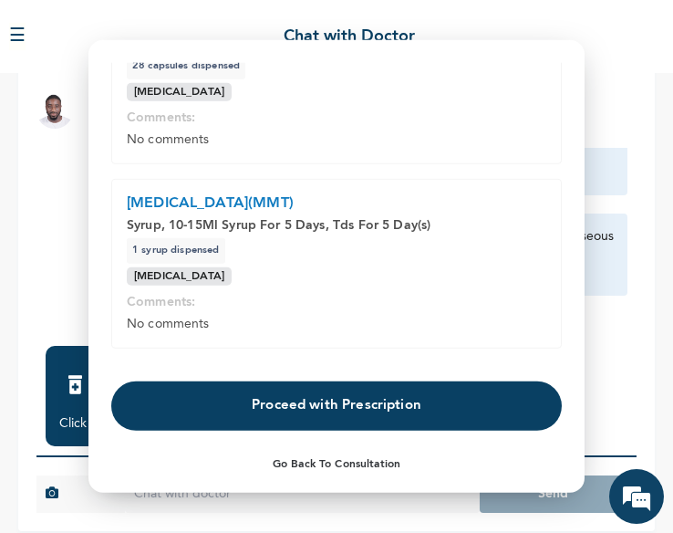
scroll to position [526, 0]
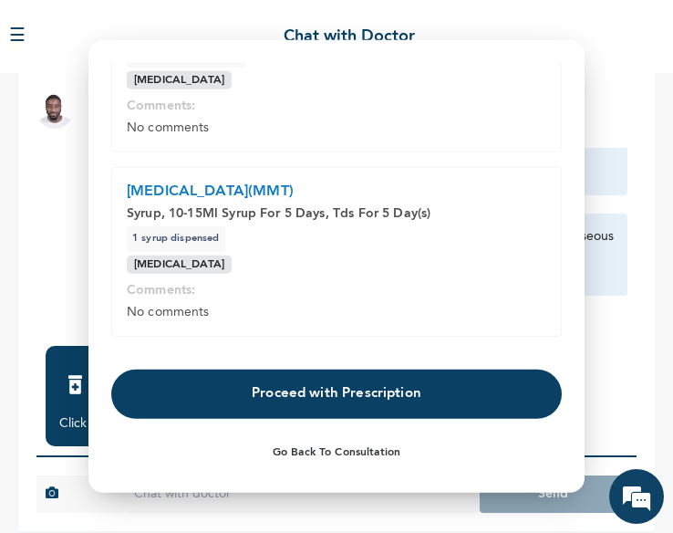
drag, startPoint x: 130, startPoint y: 189, endPoint x: 342, endPoint y: 193, distance: 211.7
click at [342, 193] on p "[MEDICAL_DATA](MMT)" at bounding box center [337, 191] width 420 height 18
copy p "[MEDICAL_DATA](MMT)"
click at [342, 446] on button "Go Back to Consultation" at bounding box center [336, 452] width 451 height 42
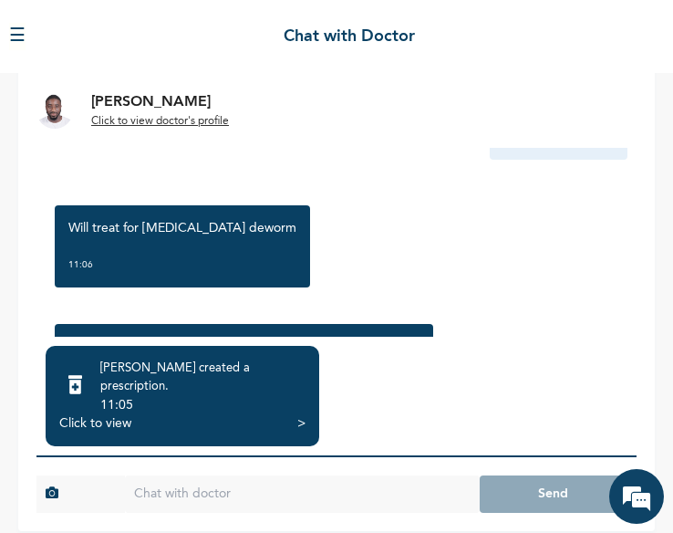
scroll to position [1260, 0]
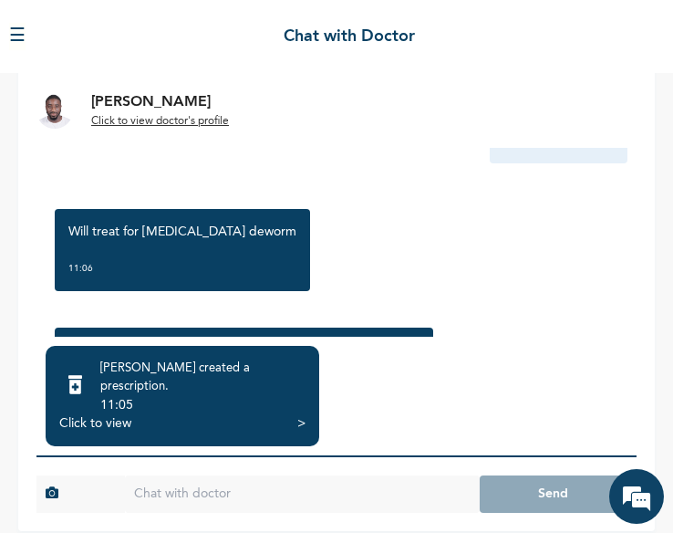
click at [252, 486] on input "text" at bounding box center [302, 493] width 355 height 37
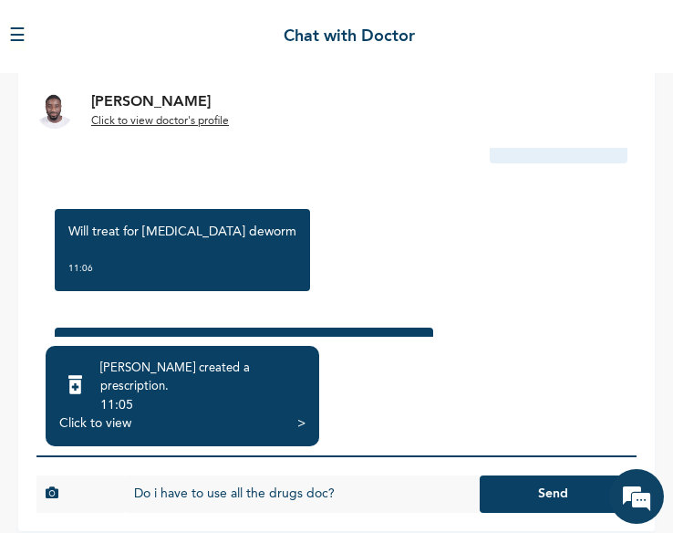
type input "Do i have to use all the drugs doc?"
click at [480, 475] on button "Send" at bounding box center [554, 493] width 148 height 37
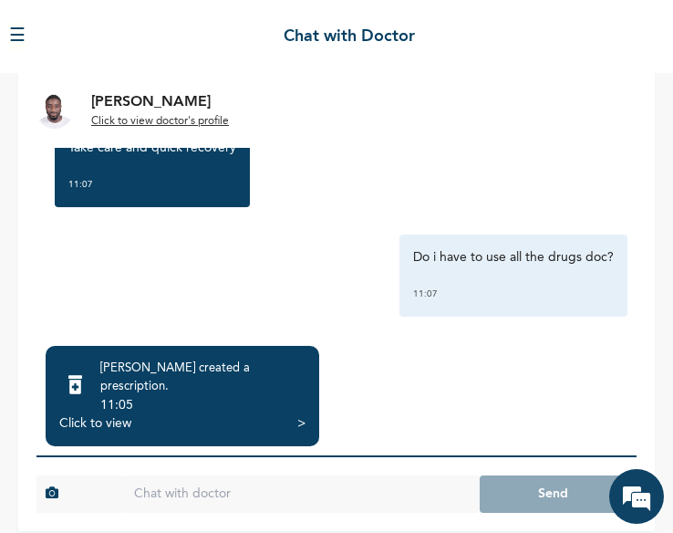
scroll to position [1620, 0]
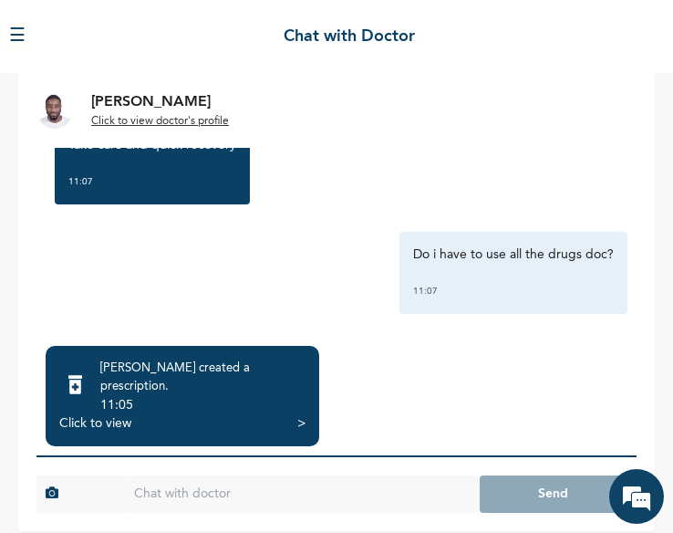
click at [17, 39] on button "☰" at bounding box center [17, 36] width 16 height 27
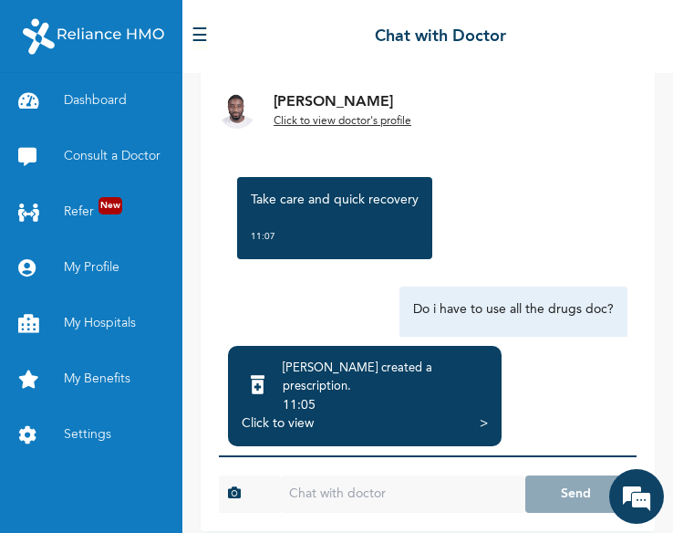
scroll to position [1675, 0]
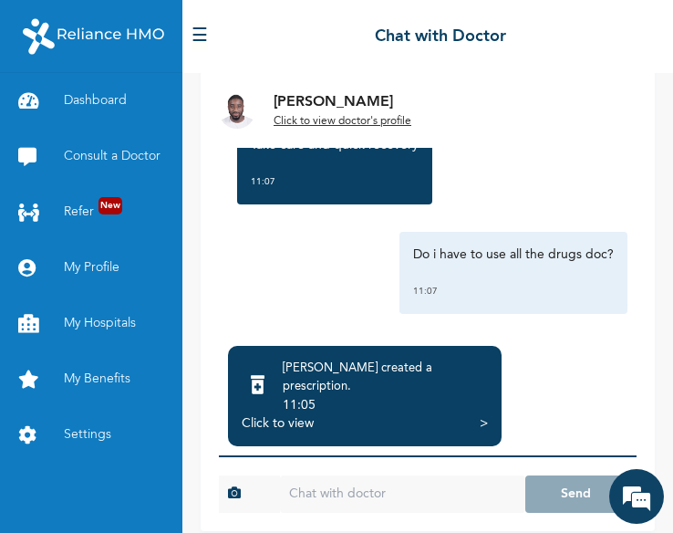
click at [245, 35] on div "☰ Chat with Doctor" at bounding box center [427, 36] width 491 height 73
click at [203, 33] on button "☰" at bounding box center [200, 36] width 16 height 27
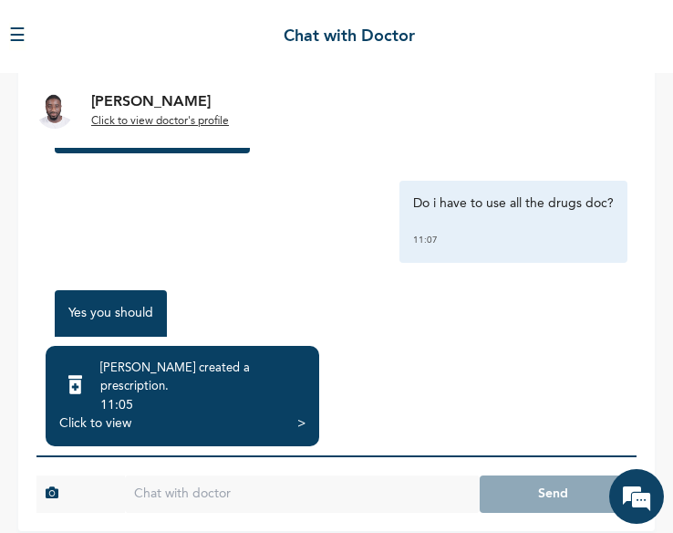
scroll to position [1739, 0]
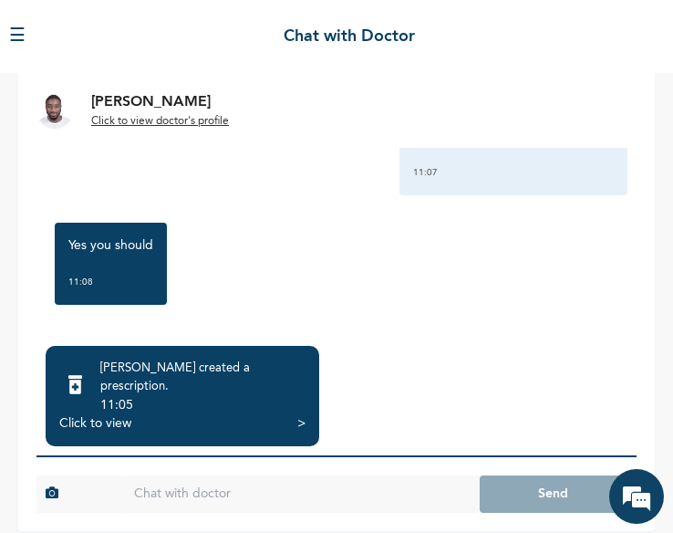
click at [247, 475] on input "text" at bounding box center [302, 493] width 355 height 37
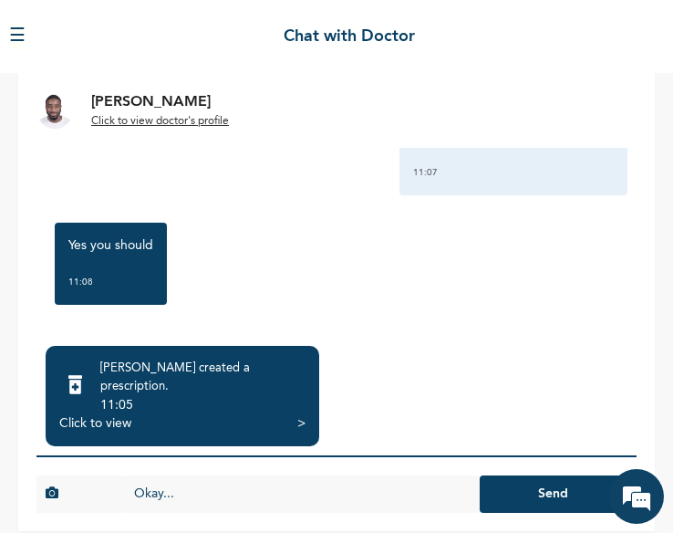
type input "Okay..."
click at [480, 475] on button "Send" at bounding box center [554, 493] width 148 height 37
type input "Thank you for your time"
click at [480, 475] on button "Send" at bounding box center [554, 493] width 148 height 37
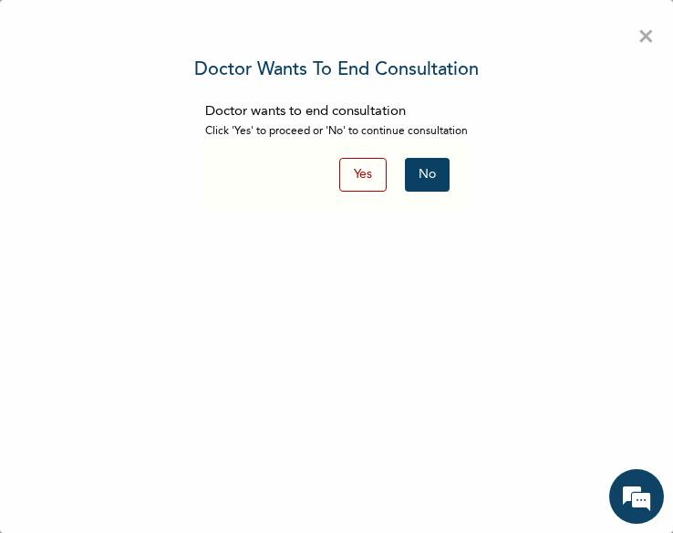
scroll to position [161, 0]
click at [372, 167] on button "Yes" at bounding box center [362, 175] width 47 height 34
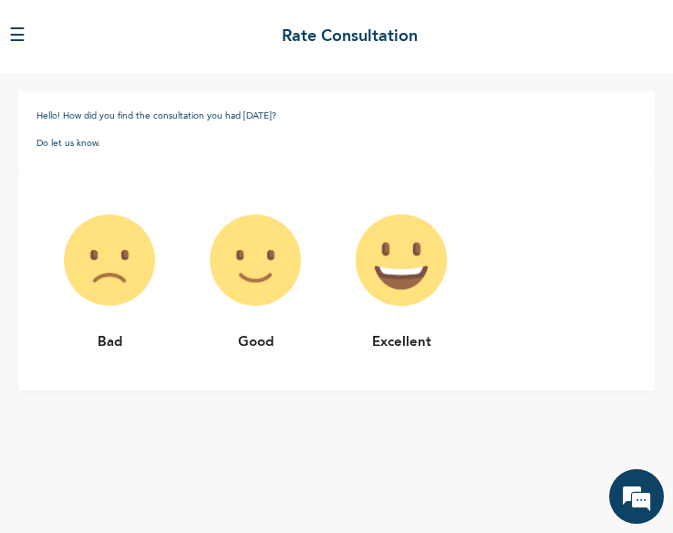
click at [438, 247] on img at bounding box center [401, 260] width 146 height 146
click at [389, 277] on img at bounding box center [401, 260] width 146 height 146
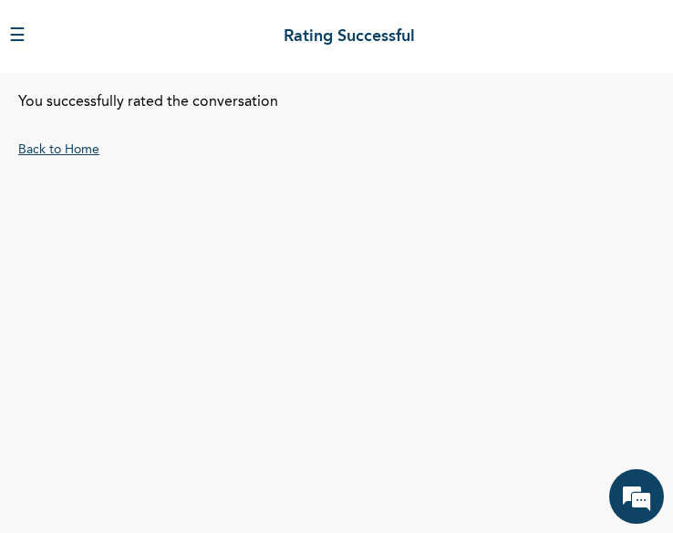
click at [78, 147] on link "Back to Home" at bounding box center [58, 149] width 81 height 13
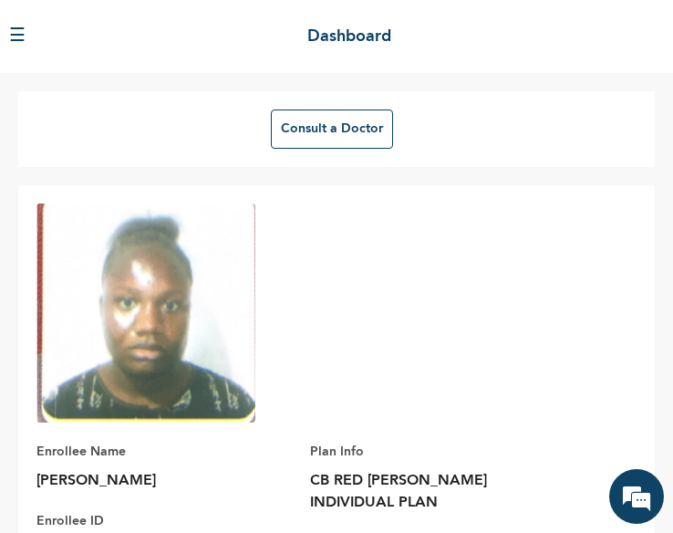
click at [16, 41] on button "☰" at bounding box center [17, 36] width 16 height 27
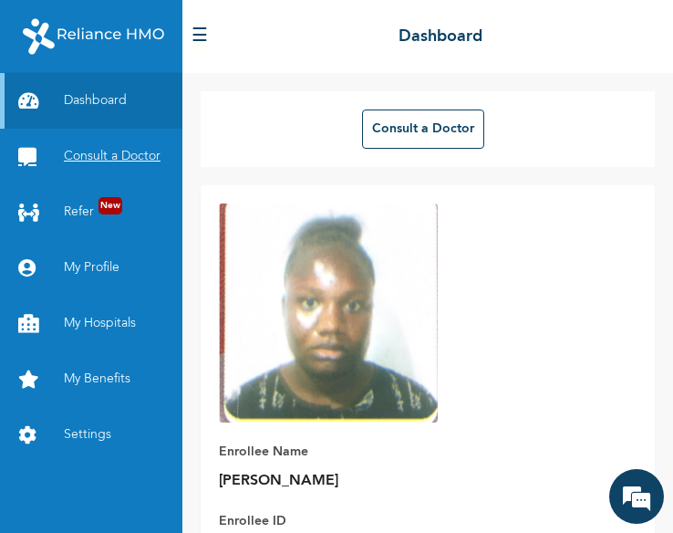
click at [116, 168] on link "Consult a Doctor" at bounding box center [91, 157] width 182 height 56
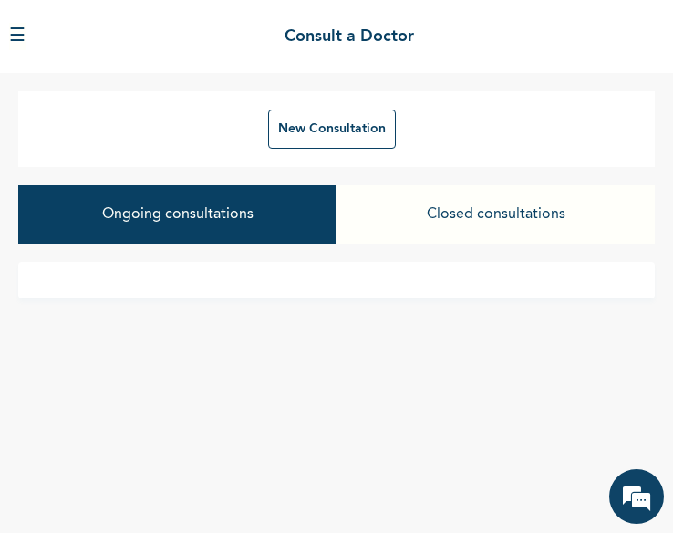
click at [488, 203] on button "Closed consultations" at bounding box center [496, 214] width 318 height 58
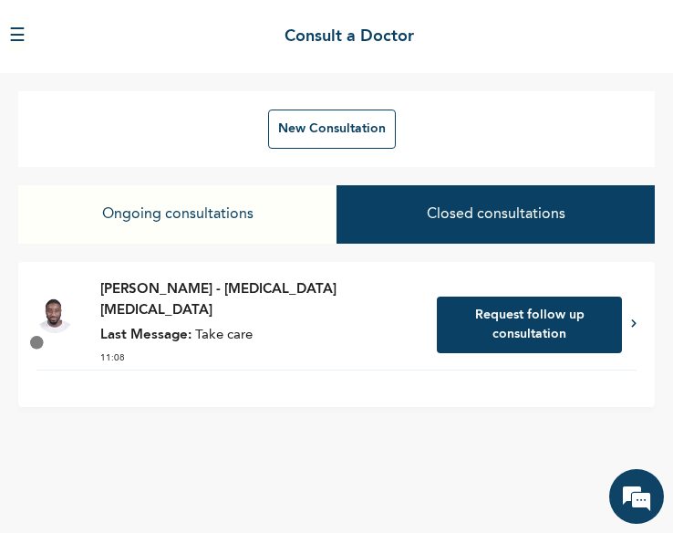
click at [633, 318] on icon at bounding box center [633, 322] width 5 height 9
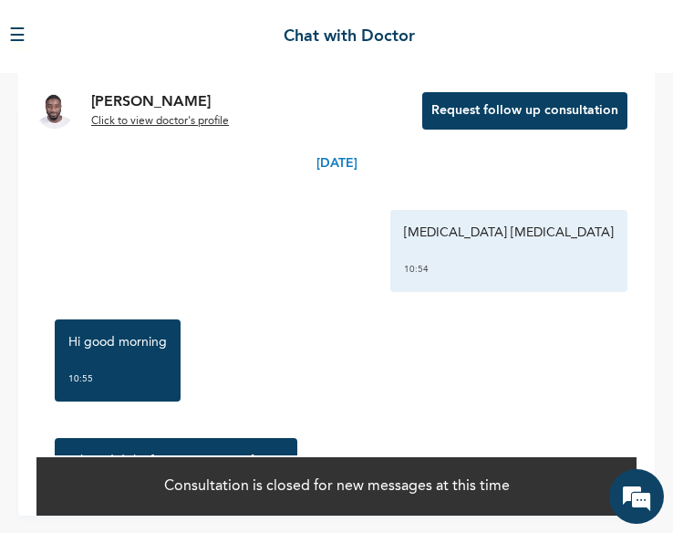
scroll to position [93, 0]
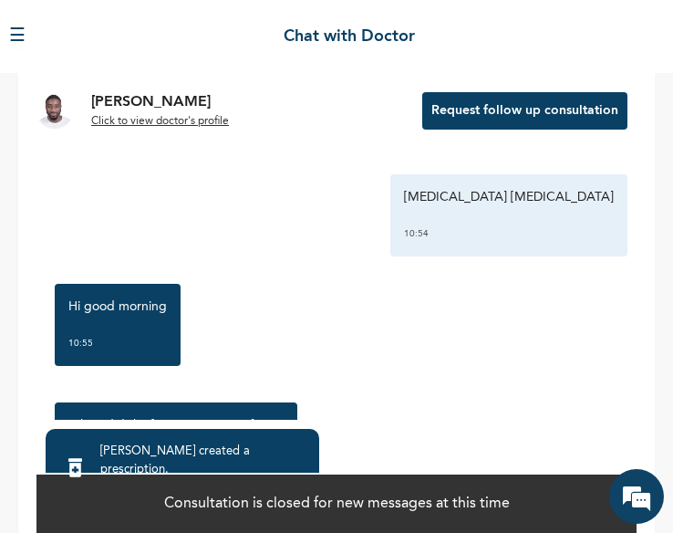
click at [252, 451] on div "[PERSON_NAME] created a prescription ." at bounding box center [202, 460] width 205 height 36
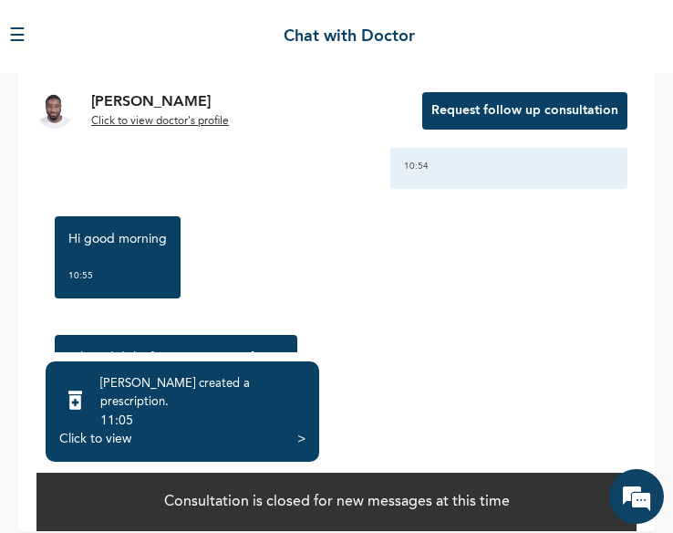
click at [301, 430] on div ">" at bounding box center [301, 439] width 8 height 18
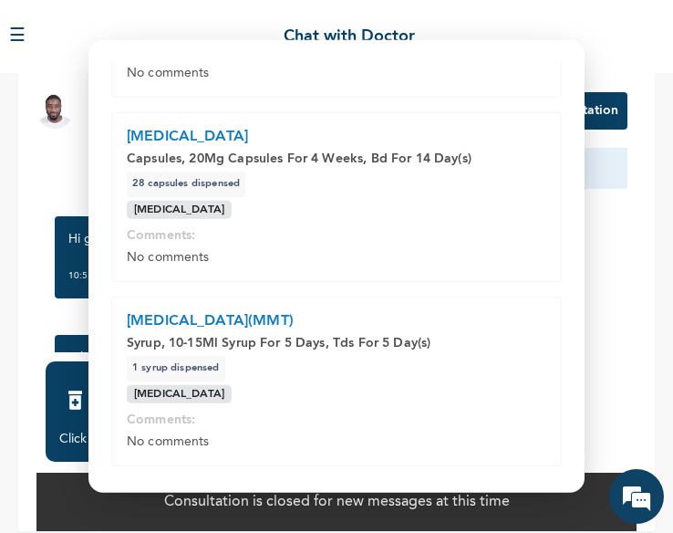
scroll to position [526, 0]
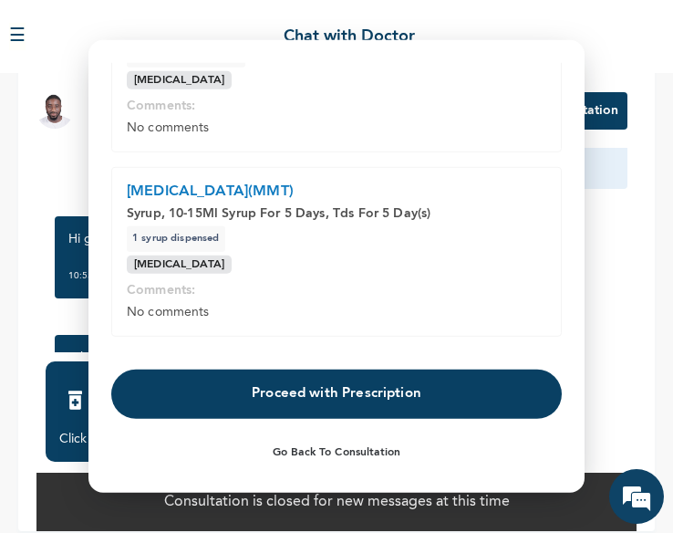
click at [427, 389] on button "Proceed with Prescription" at bounding box center [336, 393] width 451 height 49
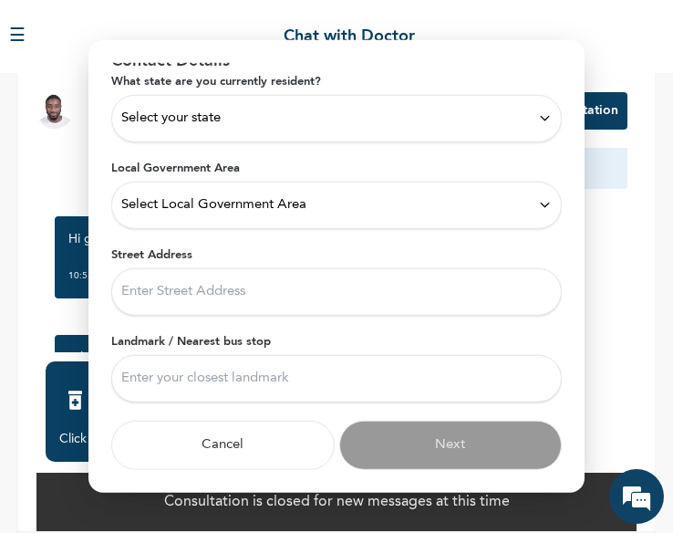
scroll to position [87, 0]
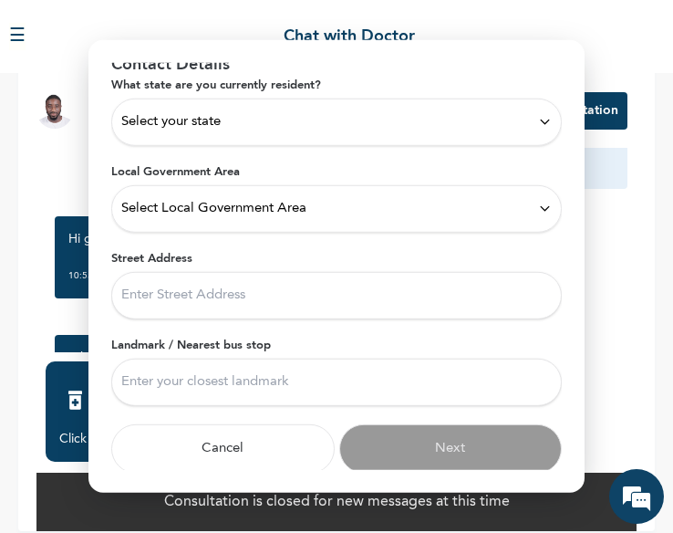
click at [231, 288] on input "Street Address" at bounding box center [336, 294] width 451 height 47
click at [379, 386] on input "Landmark / Nearest bus stop" at bounding box center [336, 381] width 451 height 47
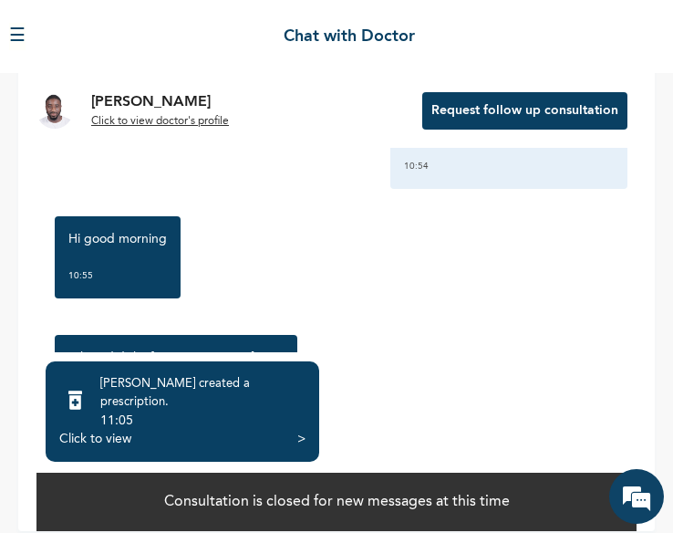
click at [305, 430] on div ">" at bounding box center [301, 439] width 8 height 18
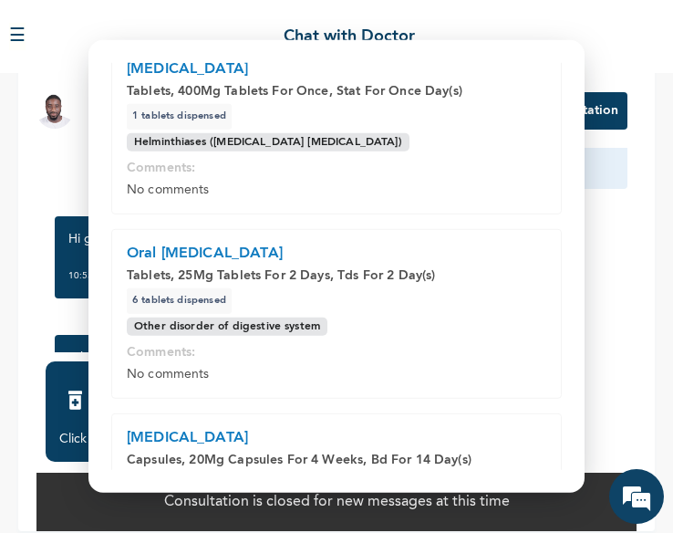
scroll to position [64, 0]
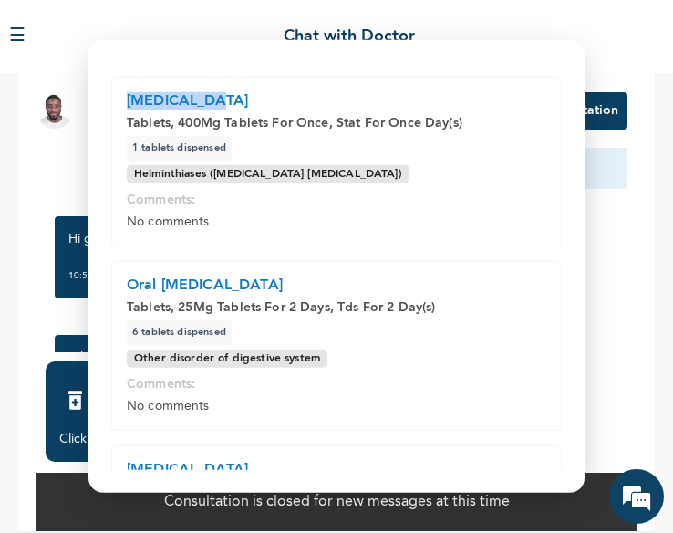
drag, startPoint x: 130, startPoint y: 101, endPoint x: 215, endPoint y: 101, distance: 85.8
click at [215, 101] on p "[MEDICAL_DATA]" at bounding box center [337, 100] width 420 height 18
copy p "[MEDICAL_DATA]"
click at [546, 189] on div "[MEDICAL_DATA] Tablets, 400Mg Tablets For Once, Stat For Once Day(s) 1 Tablets …" at bounding box center [336, 161] width 451 height 170
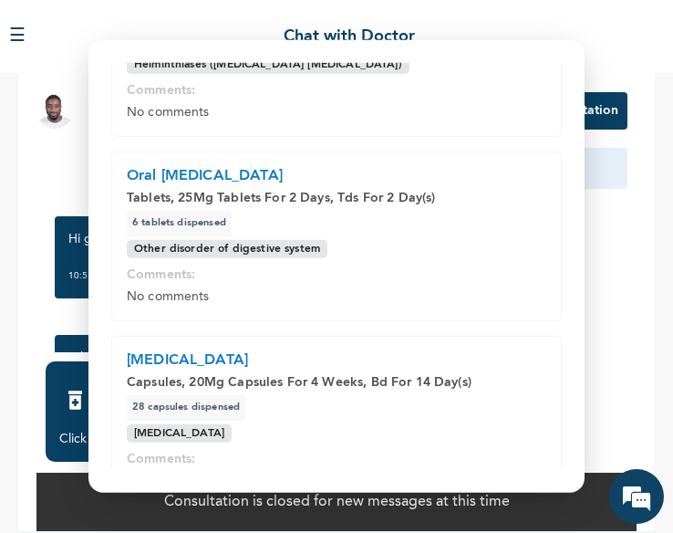
scroll to position [174, 0]
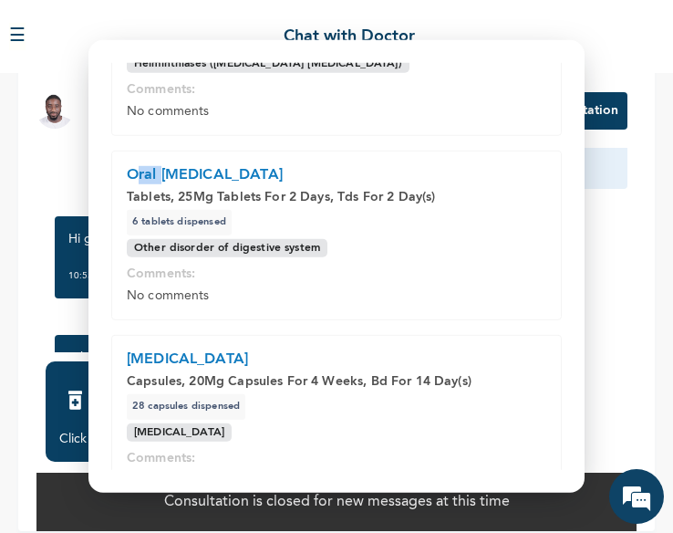
drag, startPoint x: 135, startPoint y: 167, endPoint x: 161, endPoint y: 167, distance: 25.5
click at [161, 167] on p "Oral [MEDICAL_DATA]" at bounding box center [337, 174] width 420 height 18
click at [243, 174] on p "Oral [MEDICAL_DATA]" at bounding box center [337, 174] width 420 height 18
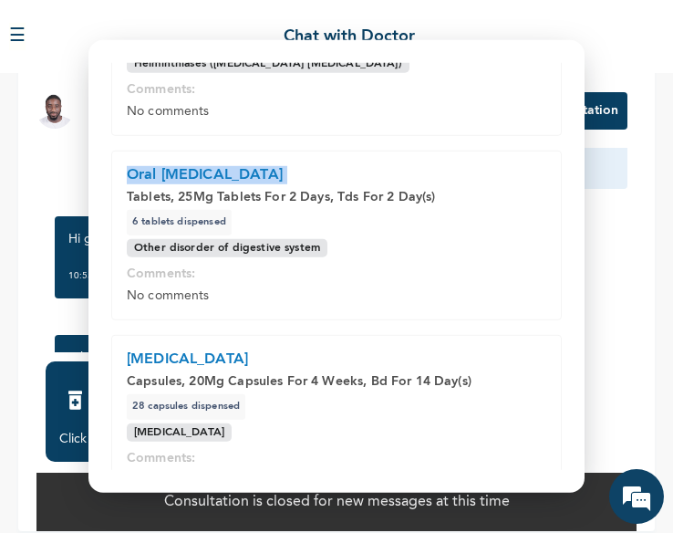
copy p "Oral [MEDICAL_DATA]"
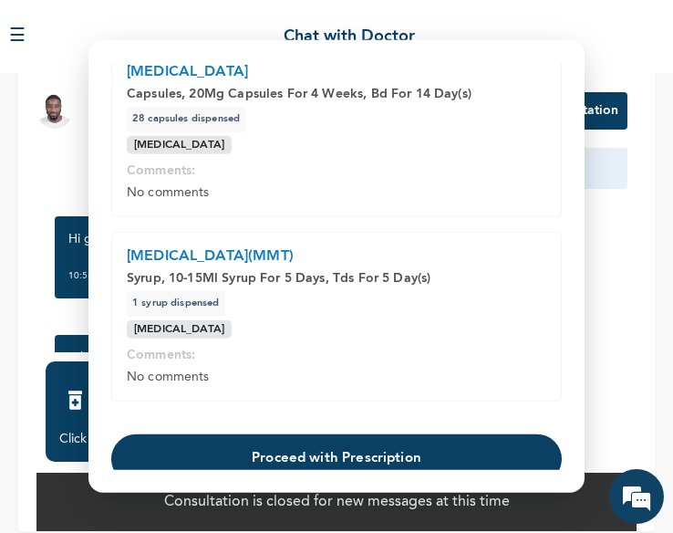
scroll to position [526, 0]
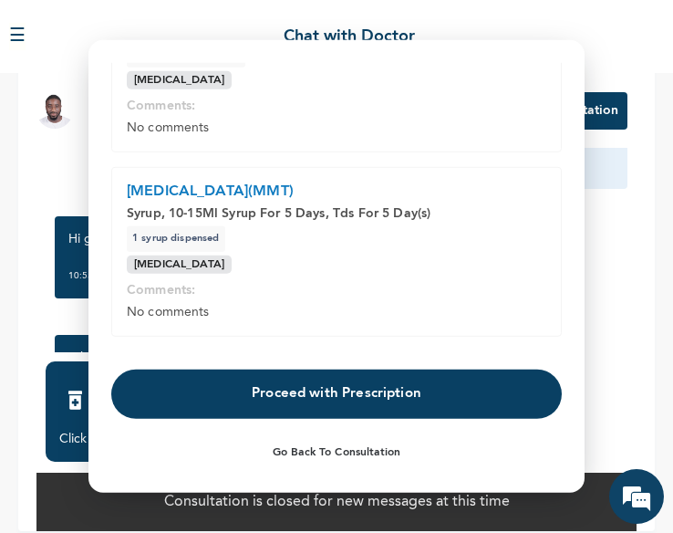
click at [476, 396] on button "Proceed with Prescription" at bounding box center [336, 393] width 451 height 49
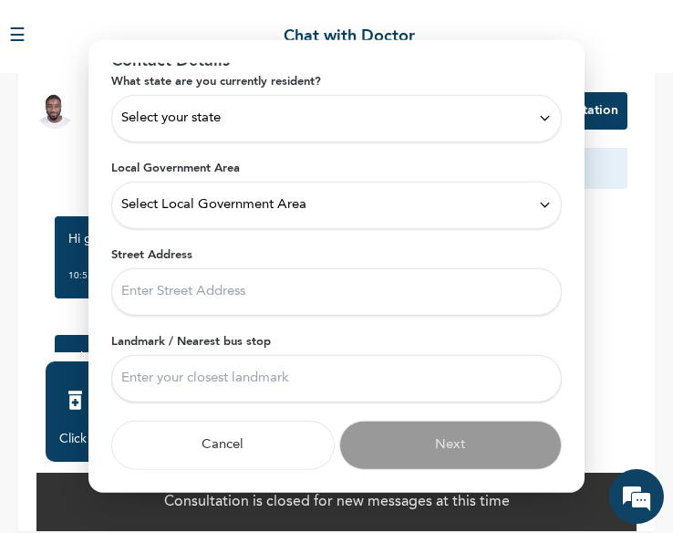
scroll to position [87, 0]
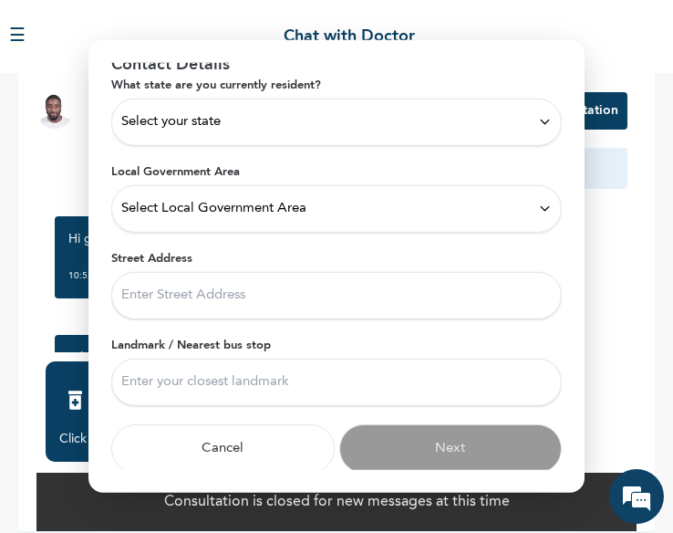
click at [428, 294] on input "Street Address" at bounding box center [336, 294] width 451 height 47
type input "[STREET_ADDRESS][PERSON_NAME]"
click at [316, 370] on input "Landmark / Nearest bus stop" at bounding box center [336, 381] width 451 height 47
type input "O"
type input "Apata/Onipanu"
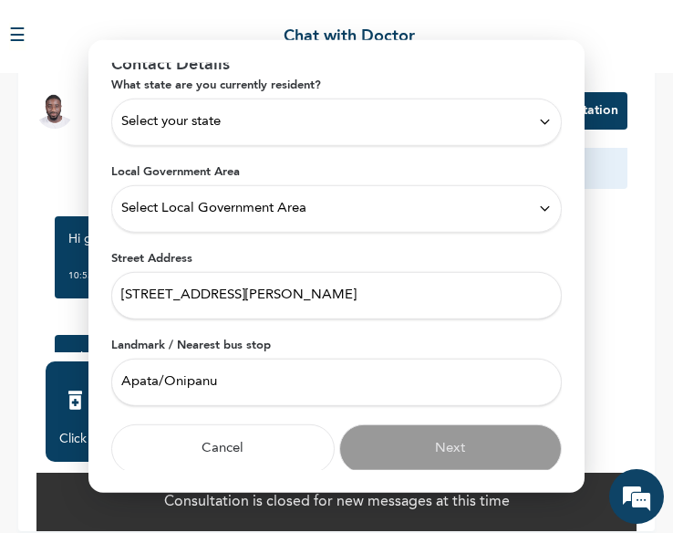
click at [167, 373] on input "Apata/Onipanu" at bounding box center [336, 381] width 451 height 47
click at [361, 118] on div "Select your state" at bounding box center [336, 121] width 431 height 20
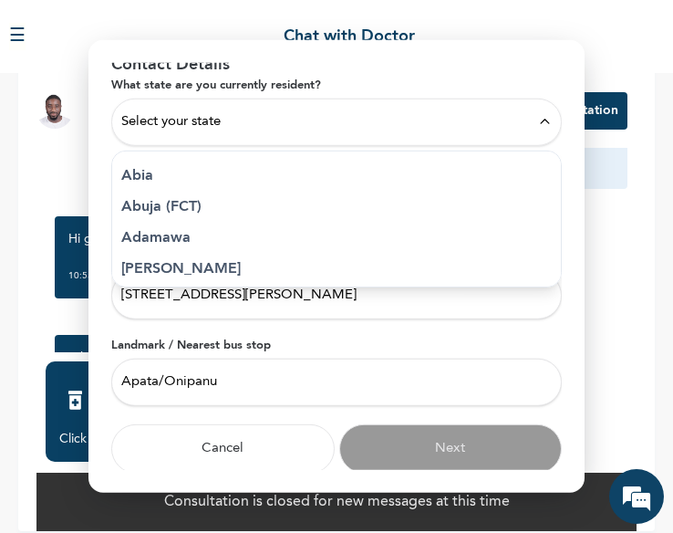
click at [310, 122] on div "Select your state" at bounding box center [336, 121] width 431 height 20
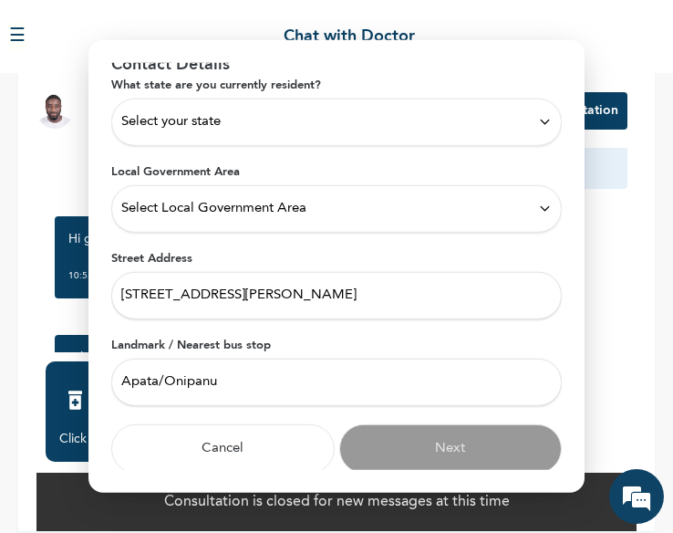
click at [310, 122] on div "Select your state" at bounding box center [336, 121] width 431 height 20
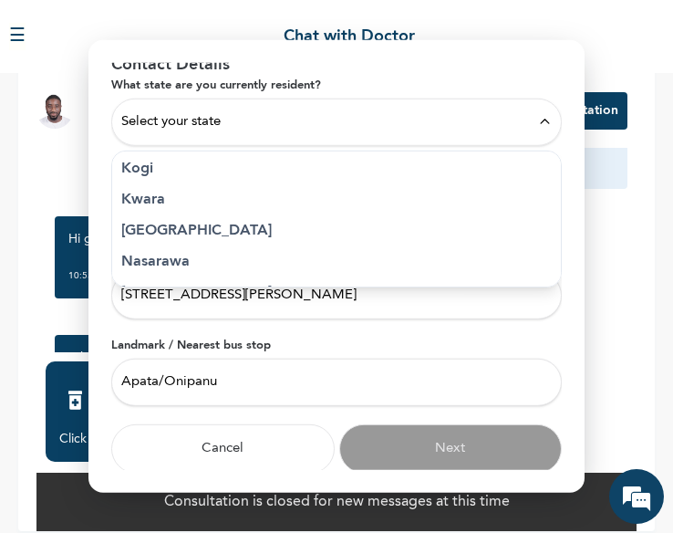
scroll to position [704, 0]
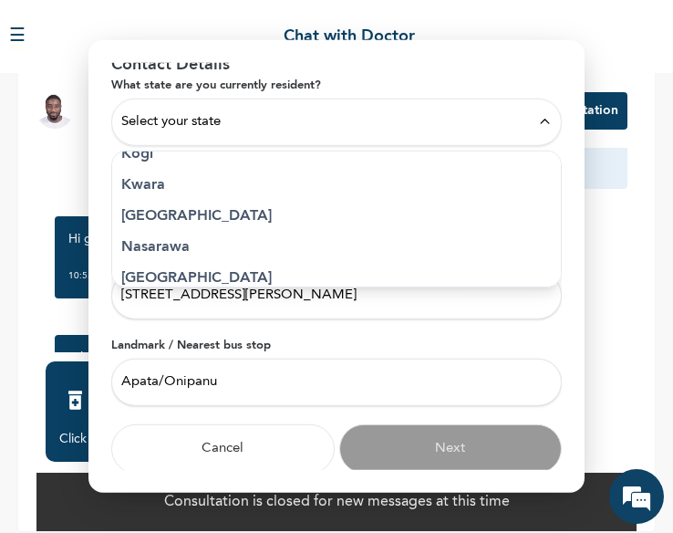
click at [213, 210] on p "[GEOGRAPHIC_DATA]" at bounding box center [336, 215] width 431 height 22
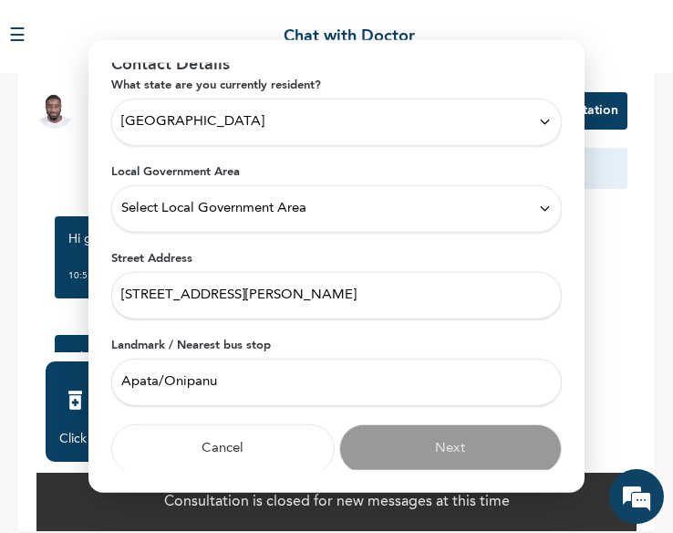
click at [490, 207] on div "Select Local Government Area" at bounding box center [336, 208] width 431 height 20
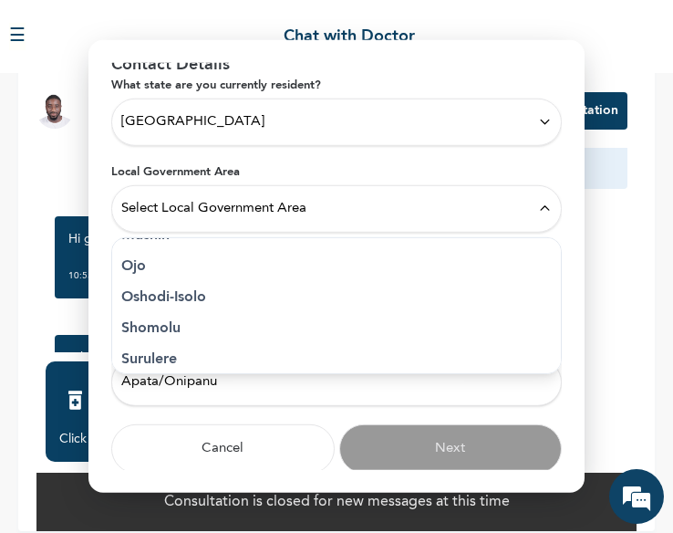
scroll to position [503, 0]
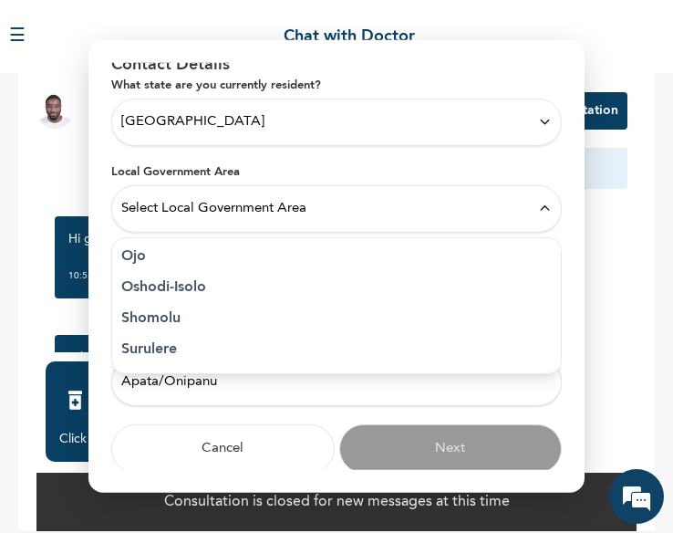
click at [159, 316] on p "Shomolu" at bounding box center [336, 318] width 431 height 22
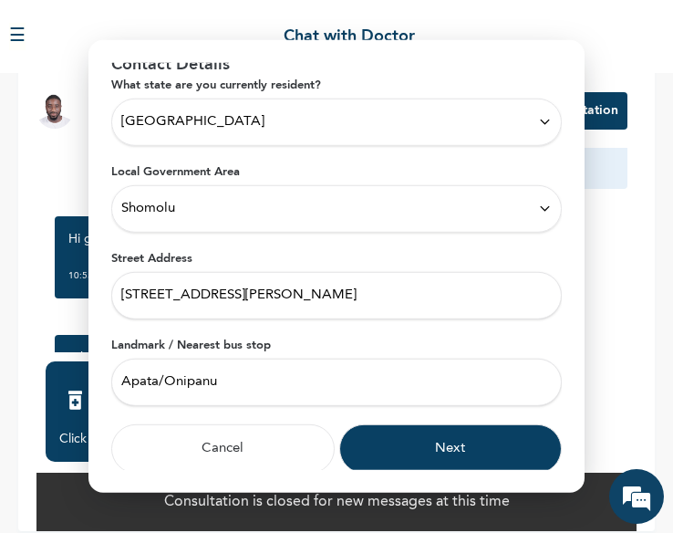
click at [464, 442] on button "Next" at bounding box center [451, 447] width 224 height 49
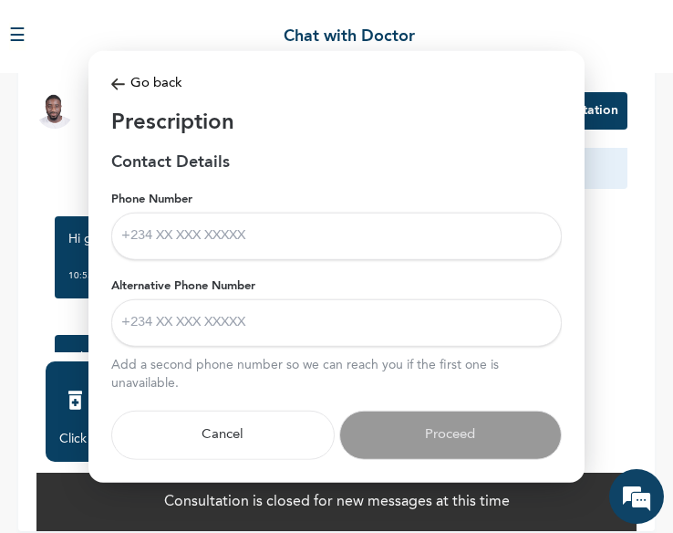
scroll to position [0, 0]
click at [252, 242] on input "Phone Number" at bounding box center [336, 235] width 451 height 47
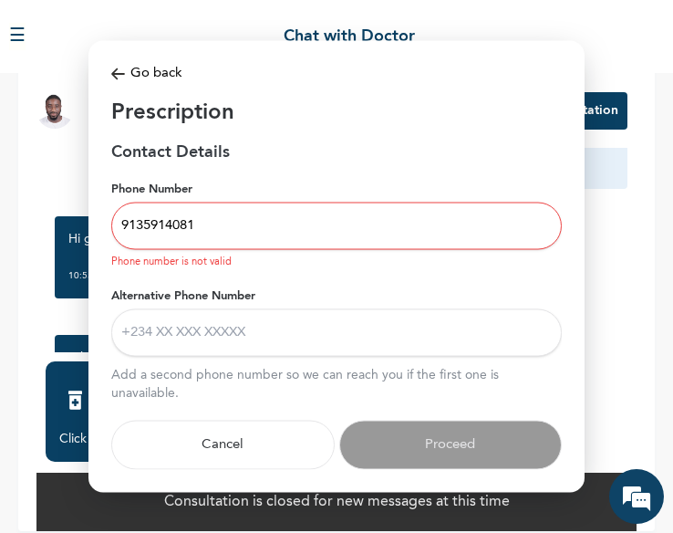
click at [255, 335] on input "Alternative Phone Number" at bounding box center [336, 332] width 451 height 47
click at [121, 224] on input "9135914081" at bounding box center [336, 225] width 451 height 47
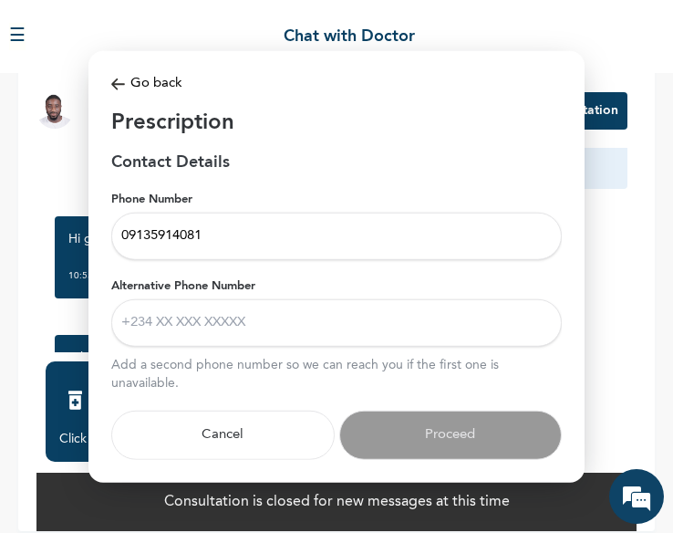
type input "09135914081"
click at [207, 317] on input "Alternative Phone Number" at bounding box center [336, 321] width 451 height 47
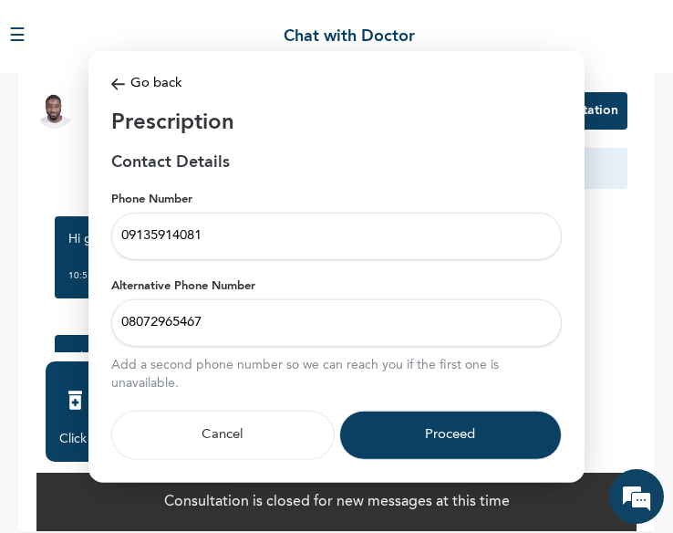
type input "08072965467"
click at [458, 420] on button "Proceed" at bounding box center [451, 434] width 224 height 49
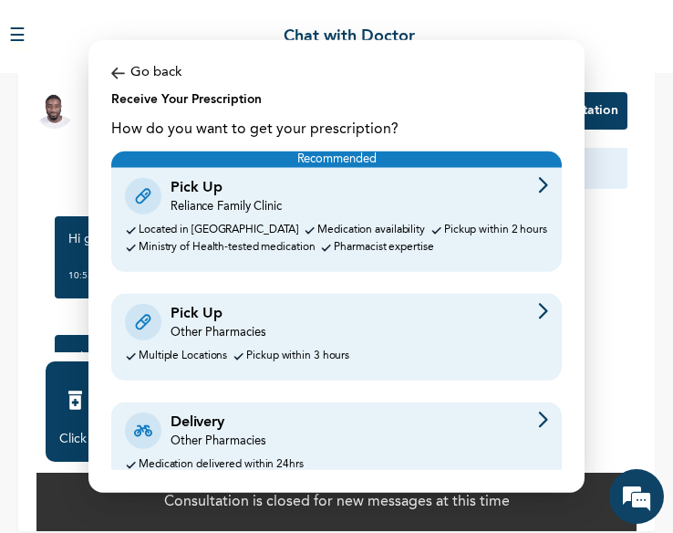
scroll to position [64, 0]
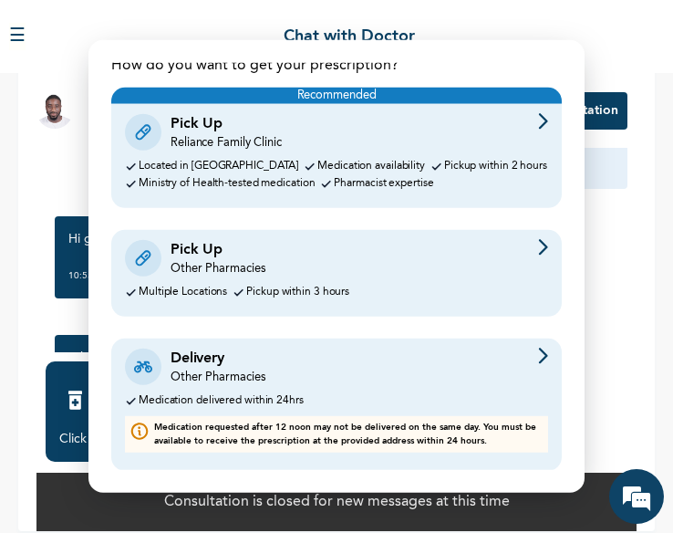
click at [538, 249] on img at bounding box center [543, 247] width 10 height 16
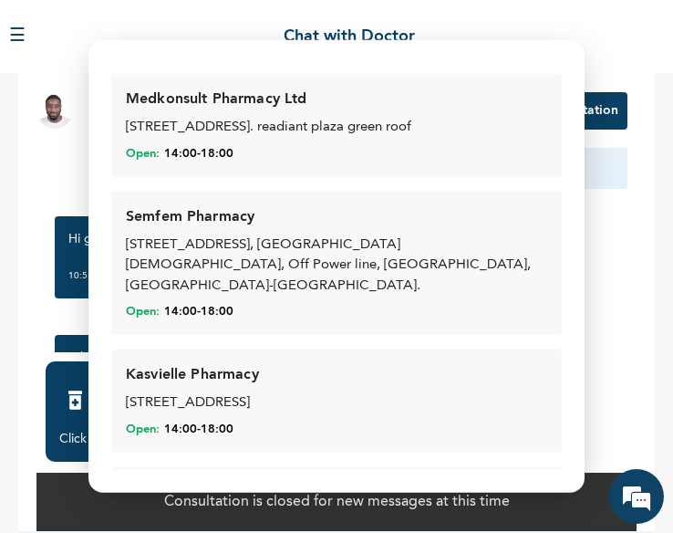
scroll to position [0, 0]
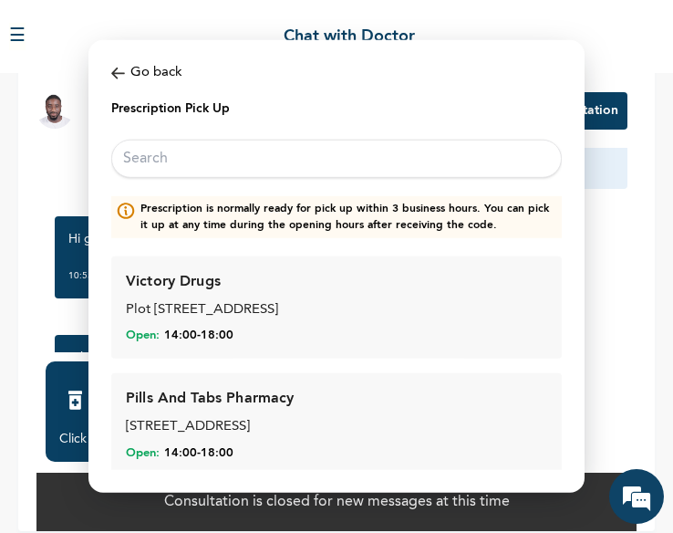
click at [115, 76] on img at bounding box center [118, 73] width 14 height 21
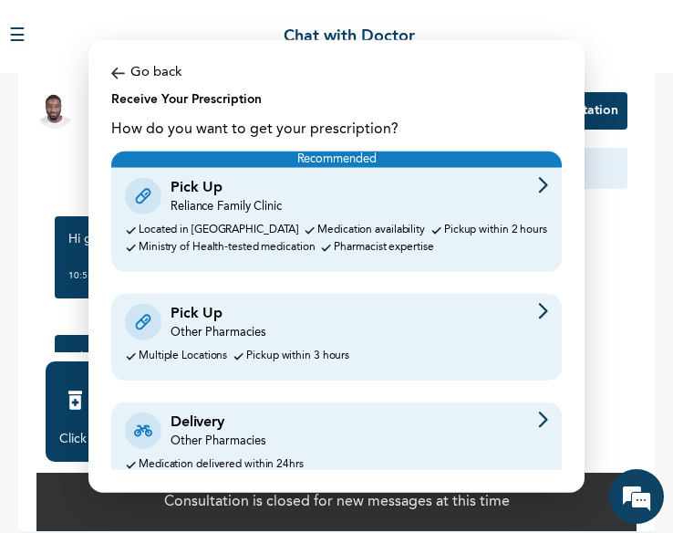
click at [297, 439] on div "Delivery Other Pharmacies" at bounding box center [336, 430] width 423 height 38
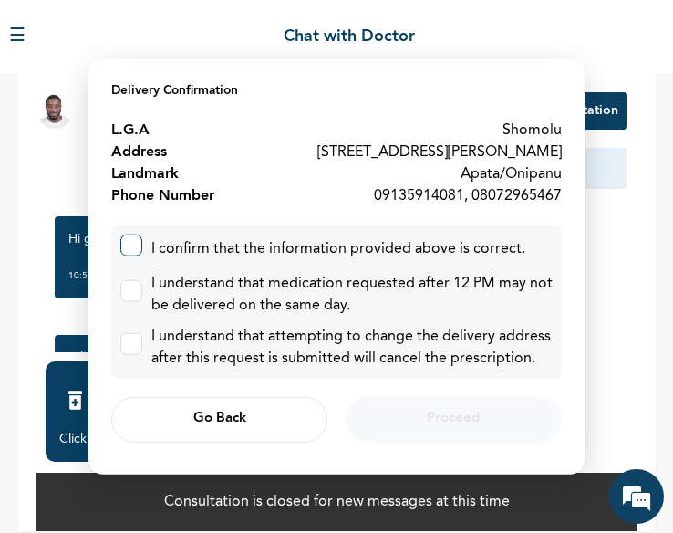
click at [137, 245] on label at bounding box center [131, 245] width 22 height 22
click at [133, 245] on input "checkbox" at bounding box center [127, 240] width 12 height 12
checkbox input "true"
click at [119, 295] on div "I confirm that the information provided above is correct. I understand that med…" at bounding box center [336, 300] width 451 height 153
click at [126, 295] on label at bounding box center [131, 290] width 22 height 22
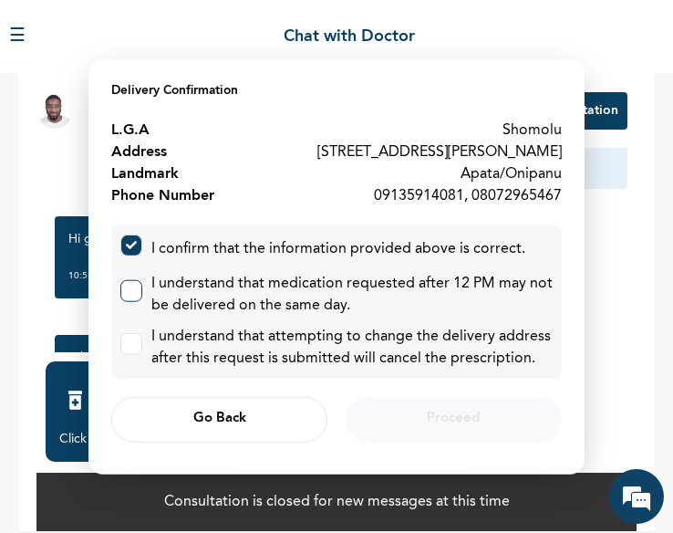
click at [126, 292] on input "checkbox" at bounding box center [127, 286] width 12 height 12
checkbox input "true"
click at [131, 351] on label at bounding box center [131, 343] width 22 height 22
click at [131, 345] on input "checkbox" at bounding box center [127, 339] width 12 height 12
checkbox input "true"
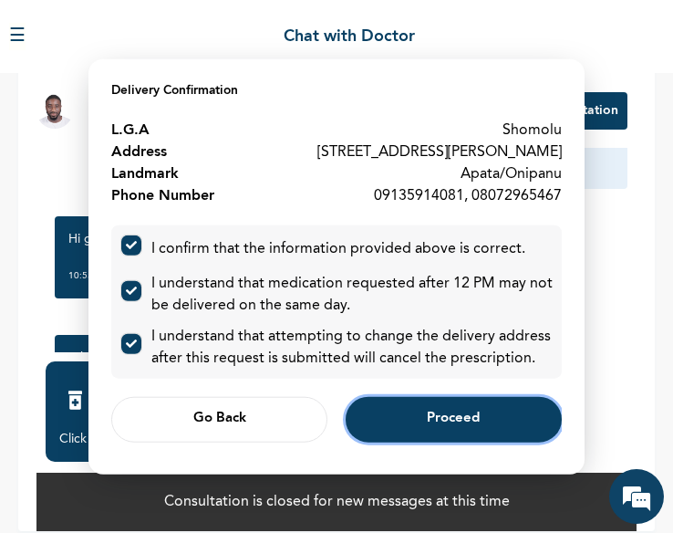
click at [483, 432] on button "Proceed" at bounding box center [454, 419] width 216 height 46
